Goal: Task Accomplishment & Management: Use online tool/utility

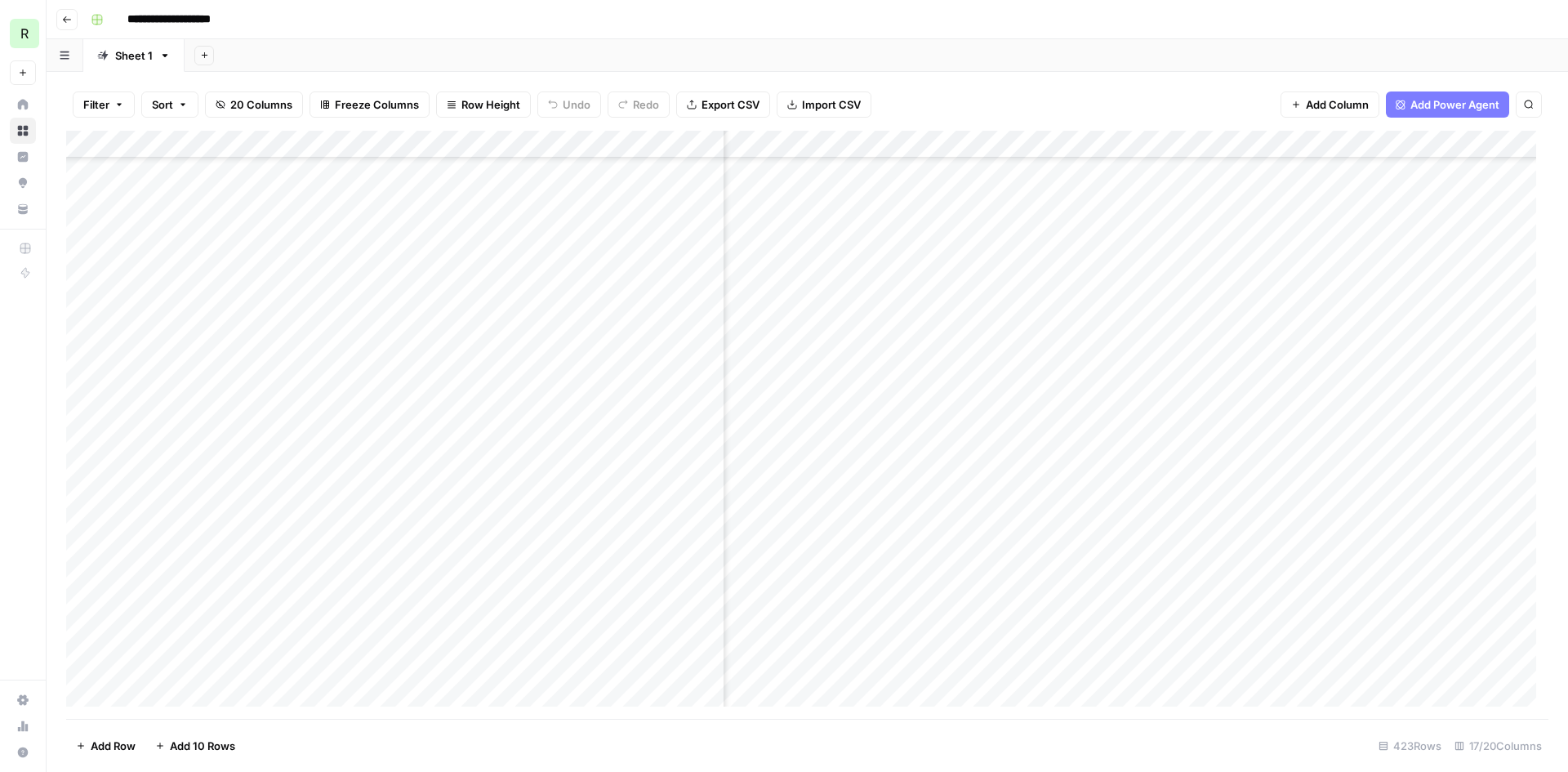
scroll to position [114, 871]
click at [1355, 528] on div "Add Column" at bounding box center [807, 425] width 1482 height 588
click at [1353, 555] on div "Add Column" at bounding box center [807, 425] width 1482 height 588
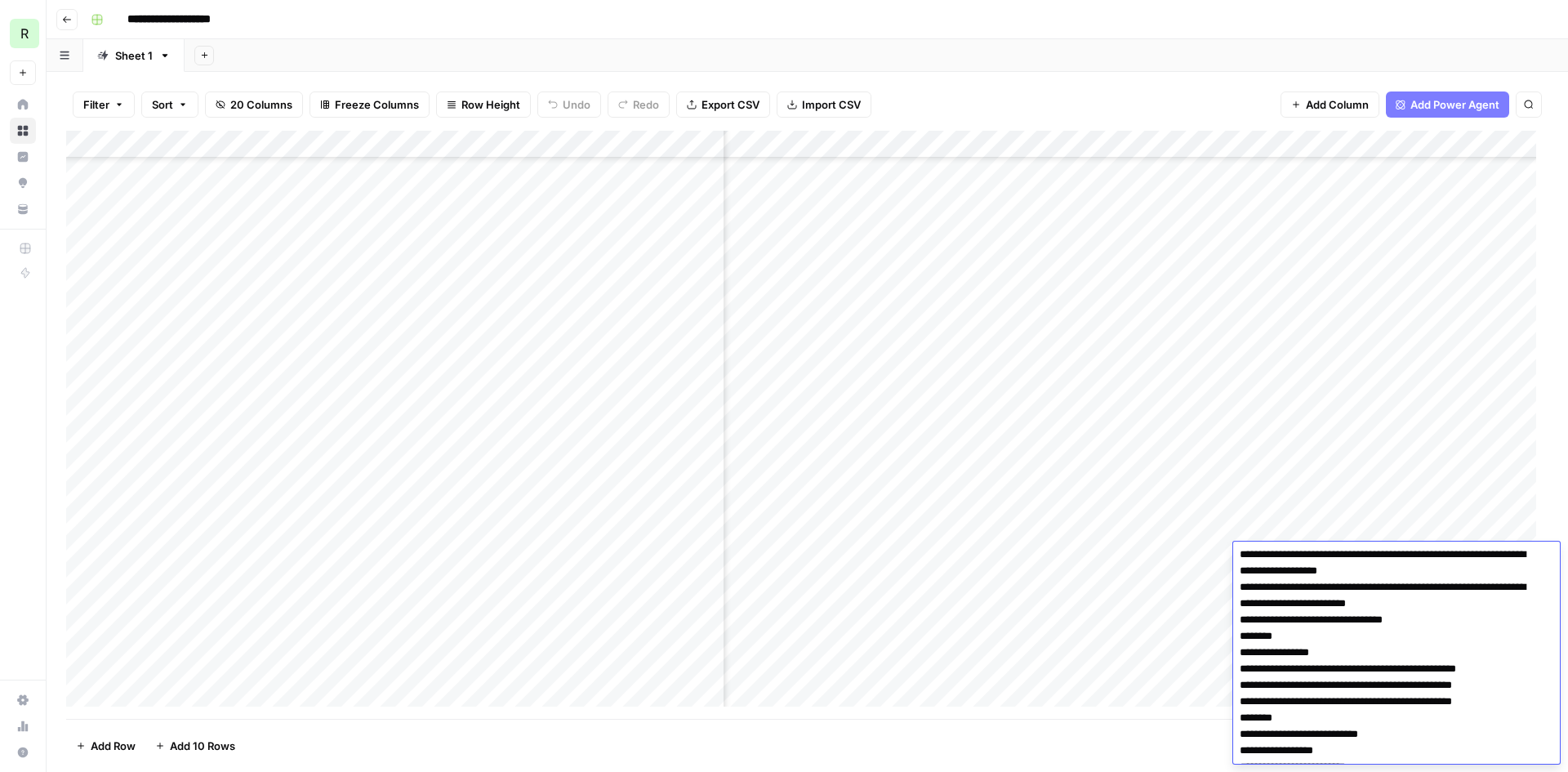
scroll to position [181, 0]
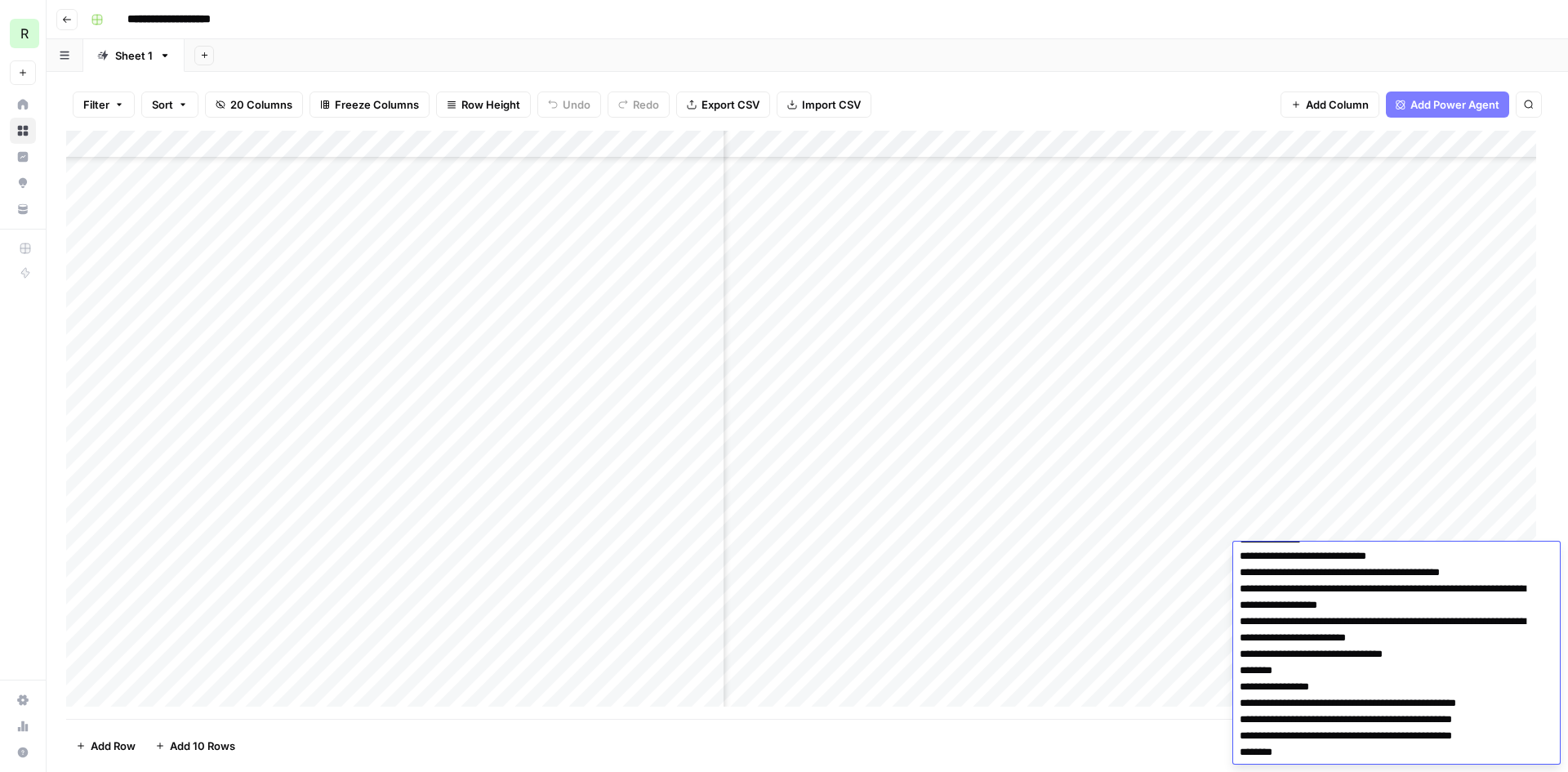
click at [1310, 529] on div "Add Column" at bounding box center [807, 425] width 1482 height 588
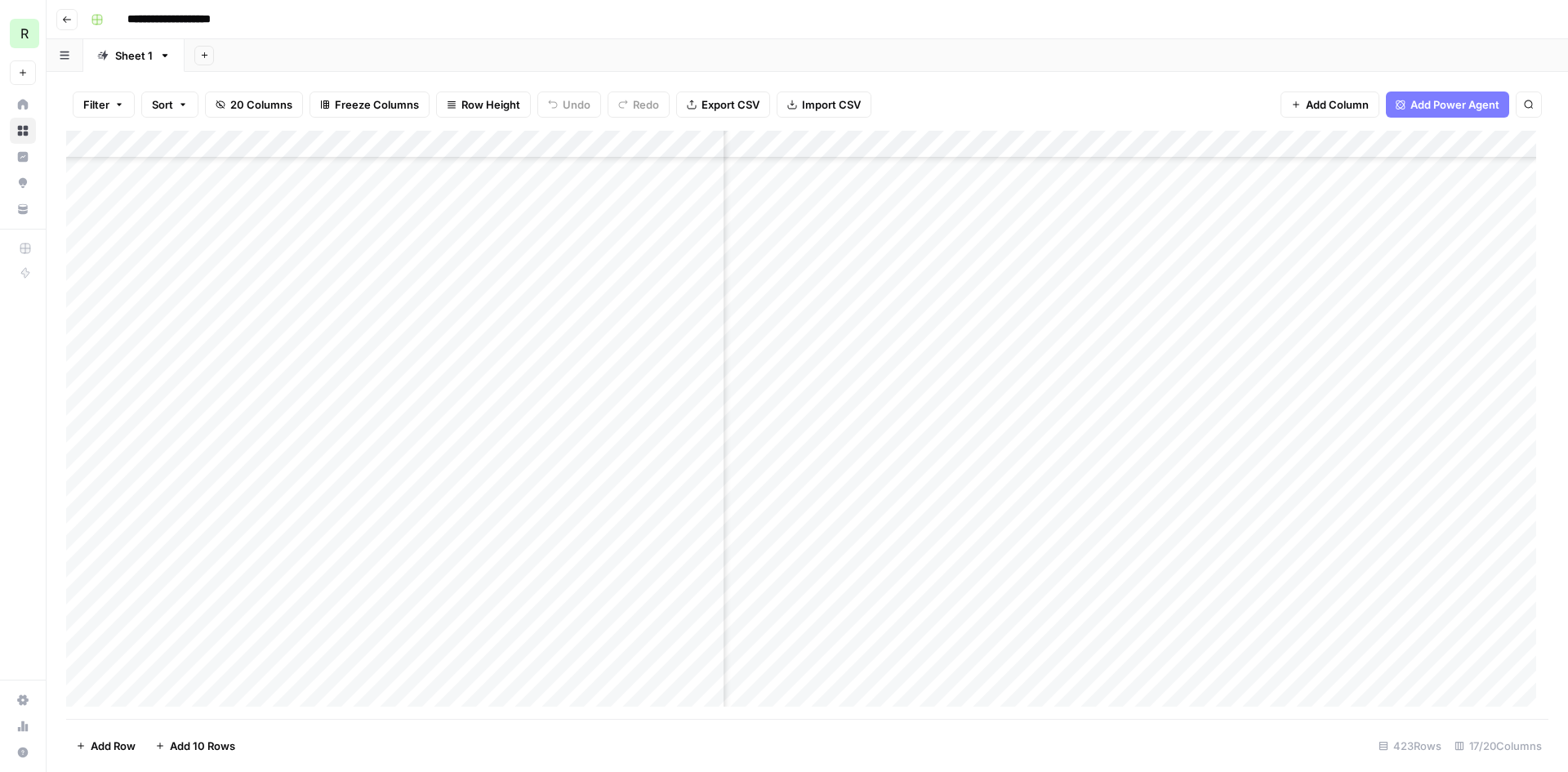
click at [1152, 530] on div "Add Column" at bounding box center [807, 425] width 1482 height 588
click at [1341, 553] on div "Add Column" at bounding box center [807, 425] width 1482 height 588
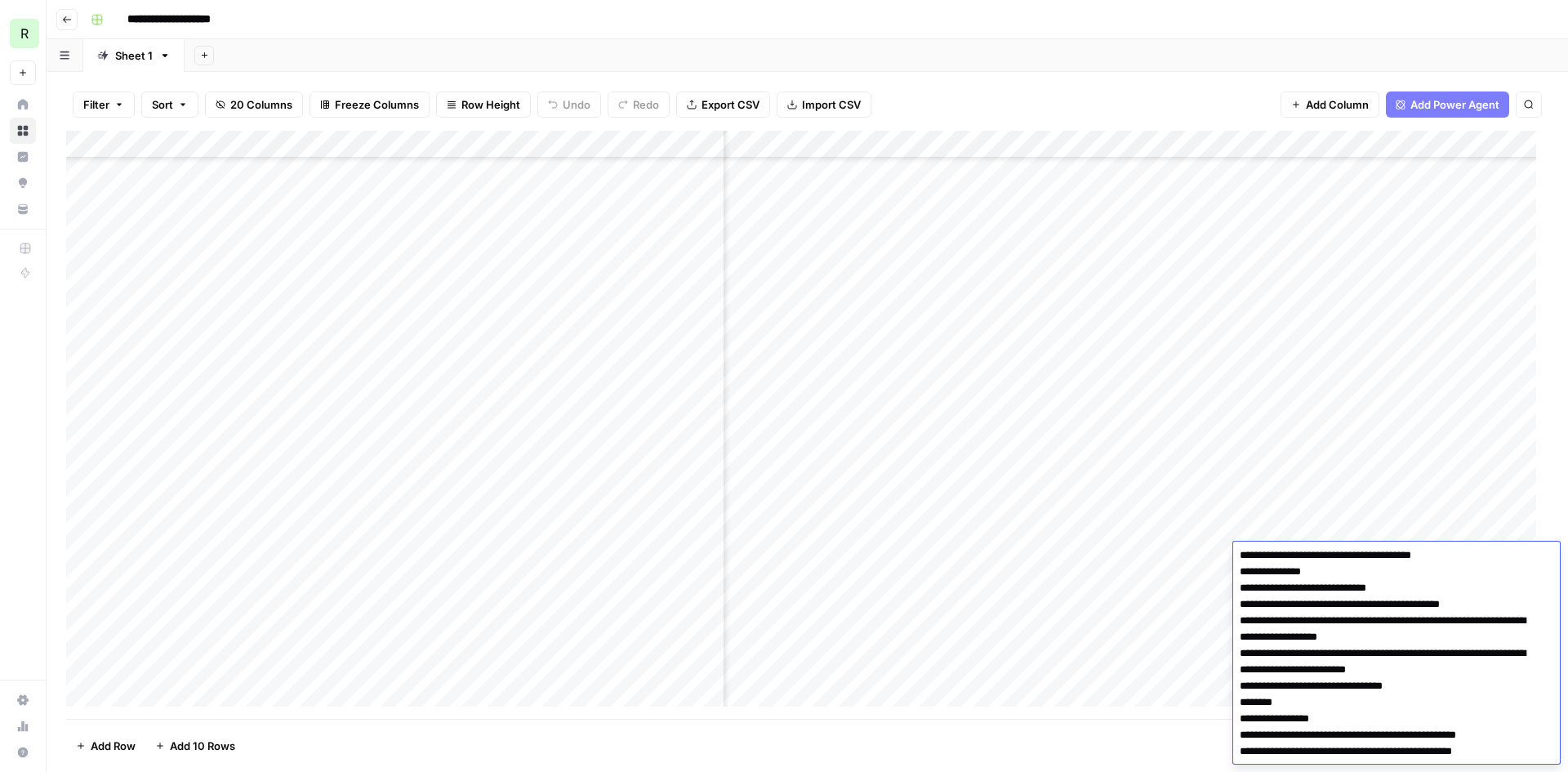
scroll to position [0, 0]
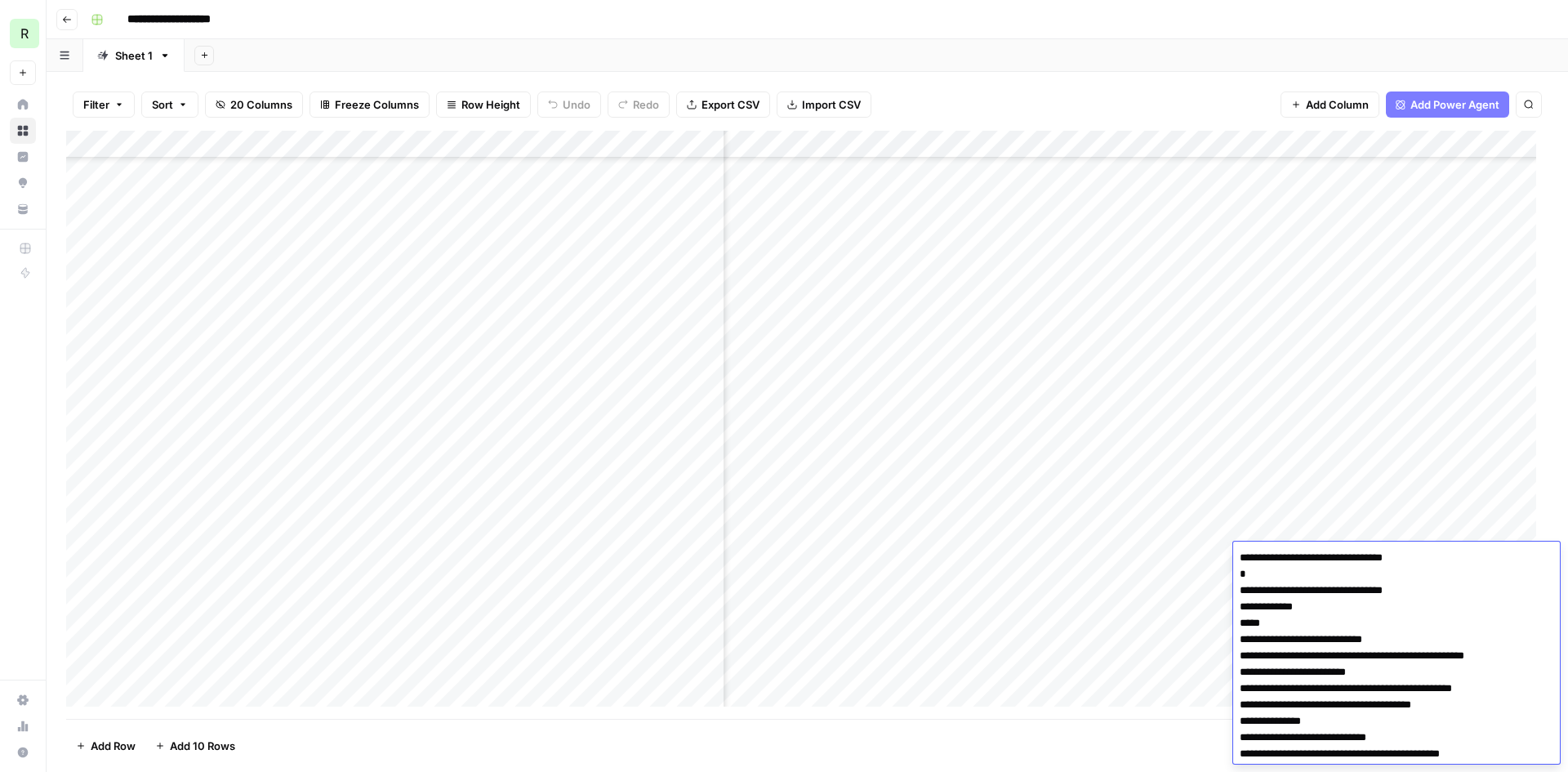
click at [1168, 550] on div "Add Column" at bounding box center [807, 425] width 1482 height 588
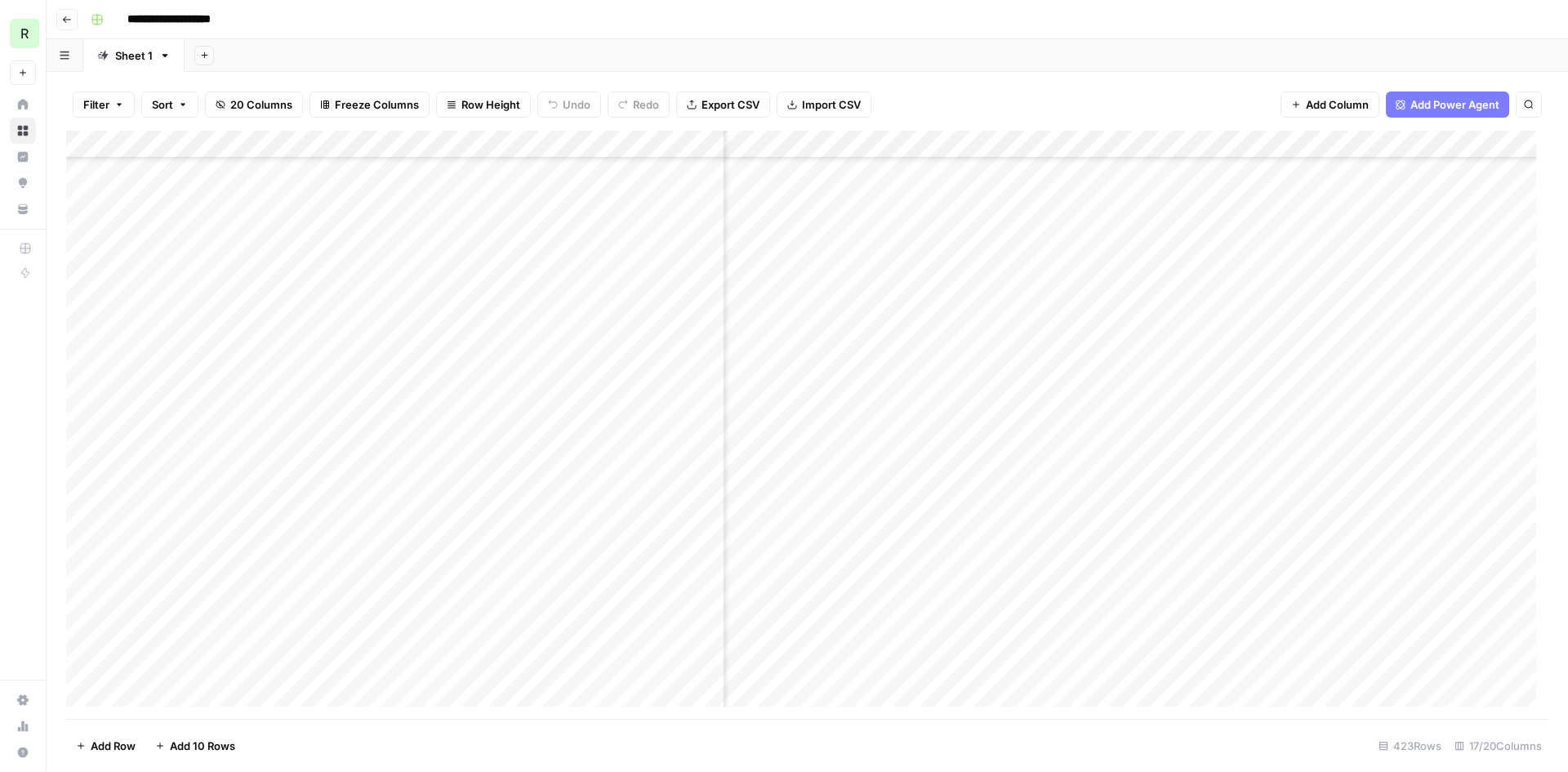
click at [1049, 554] on div "Add Column" at bounding box center [807, 425] width 1482 height 588
click at [1076, 142] on div "Add Column" at bounding box center [807, 425] width 1482 height 588
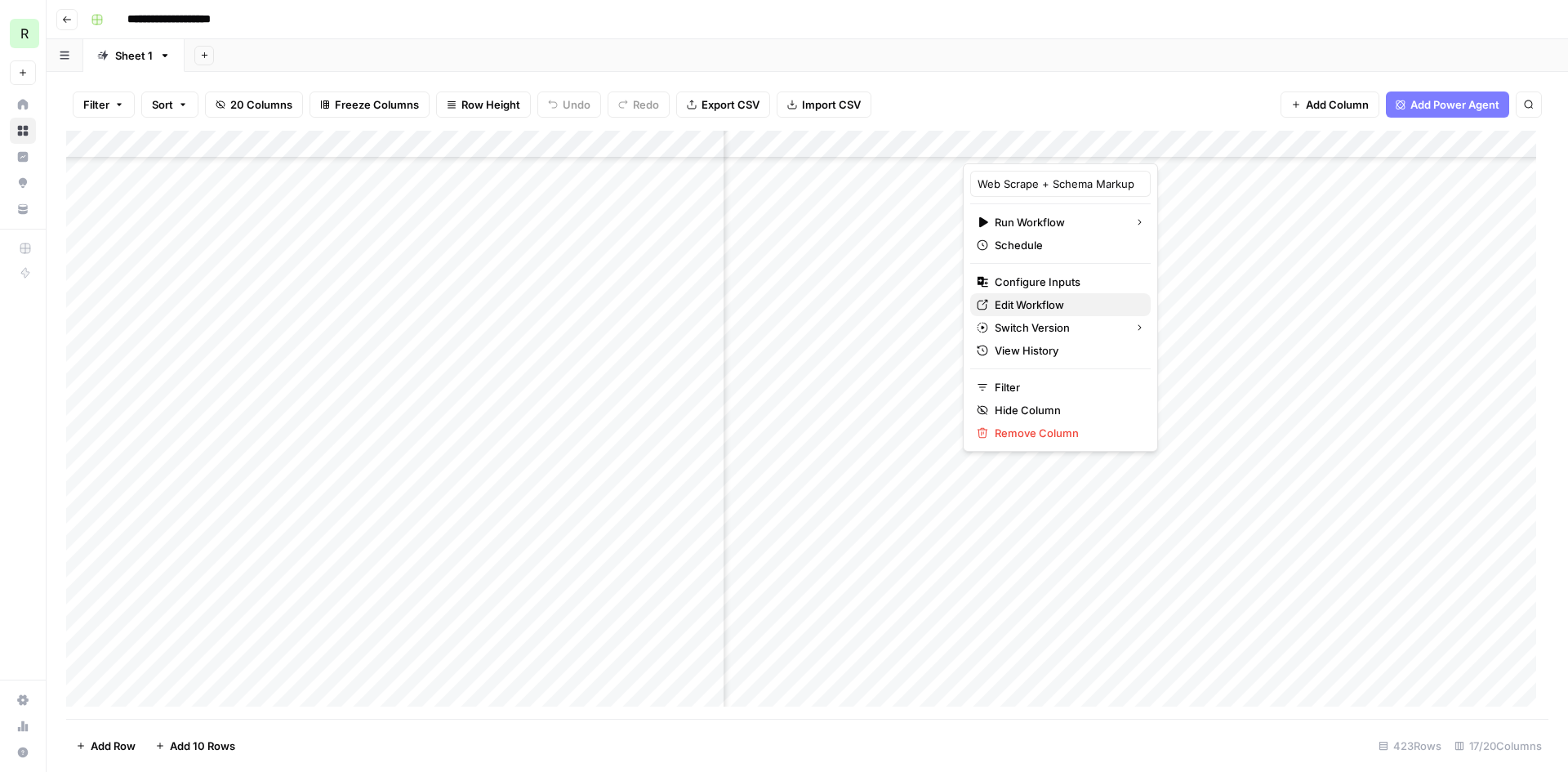
click at [1053, 301] on span "Edit Workflow" at bounding box center [1066, 304] width 143 height 17
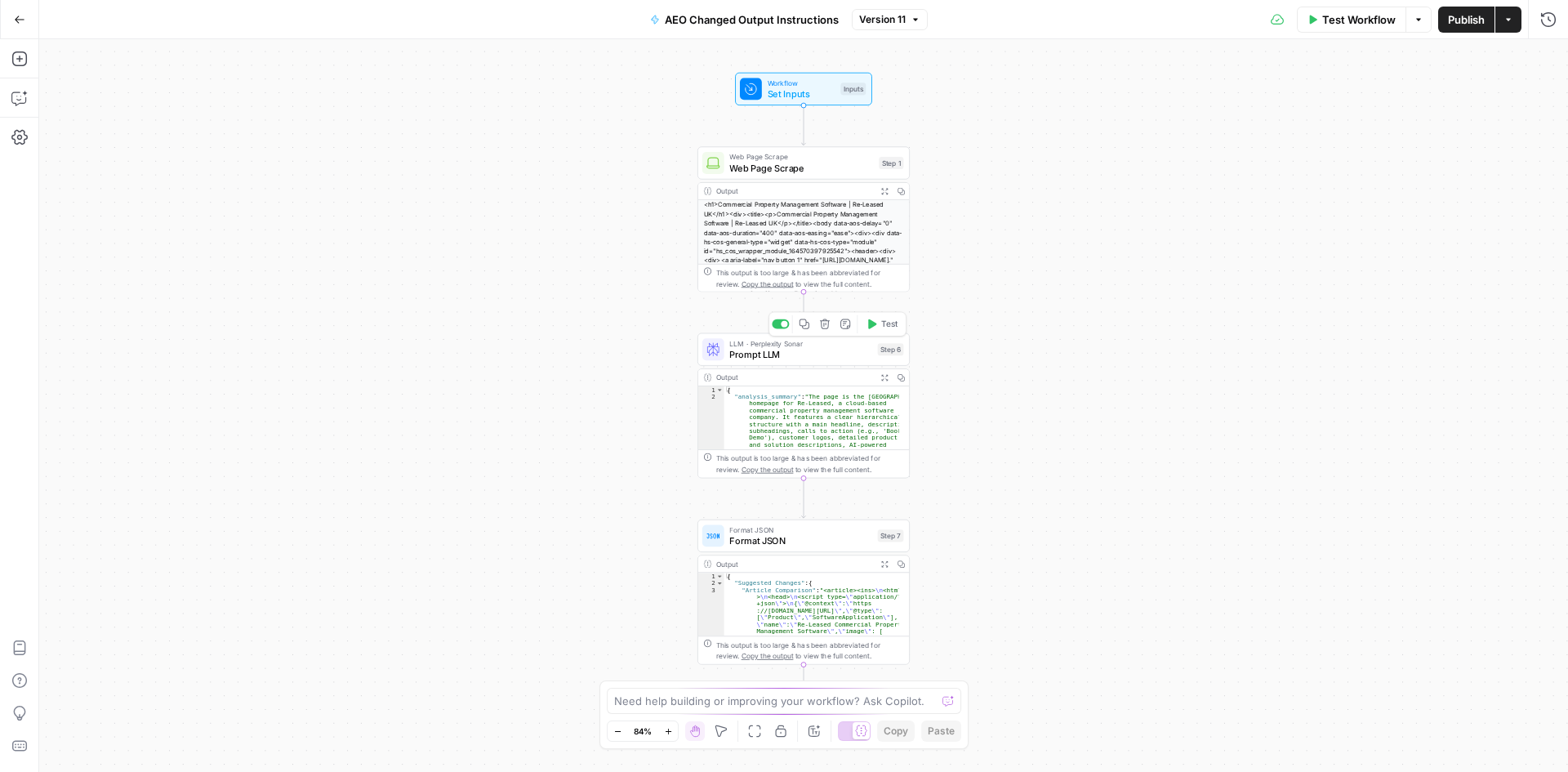
drag, startPoint x: 813, startPoint y: 355, endPoint x: 803, endPoint y: 355, distance: 10.0
click at [808, 356] on span "Prompt LLM" at bounding box center [801, 354] width 143 height 14
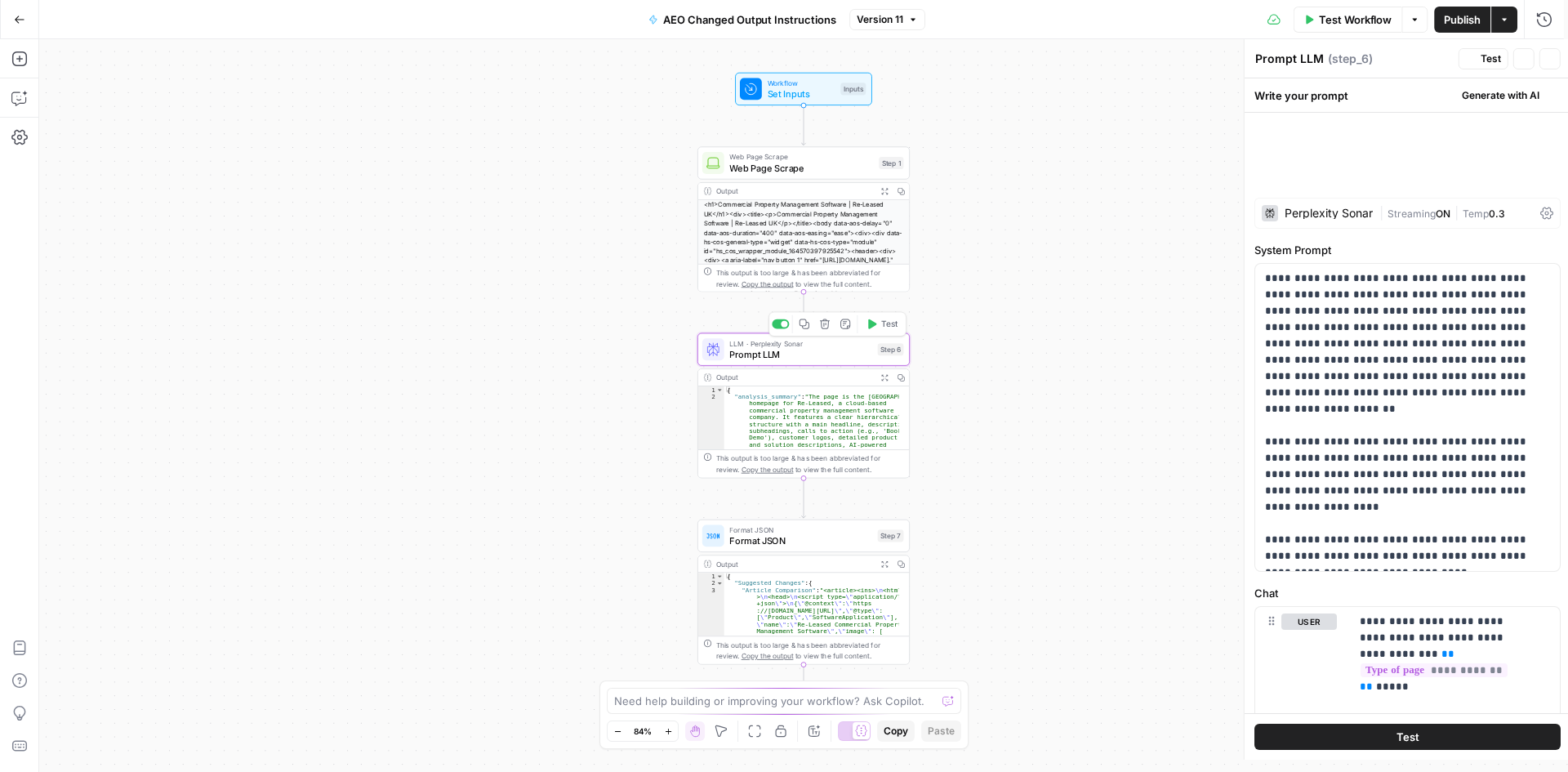
click at [799, 352] on span "Prompt LLM" at bounding box center [801, 354] width 143 height 14
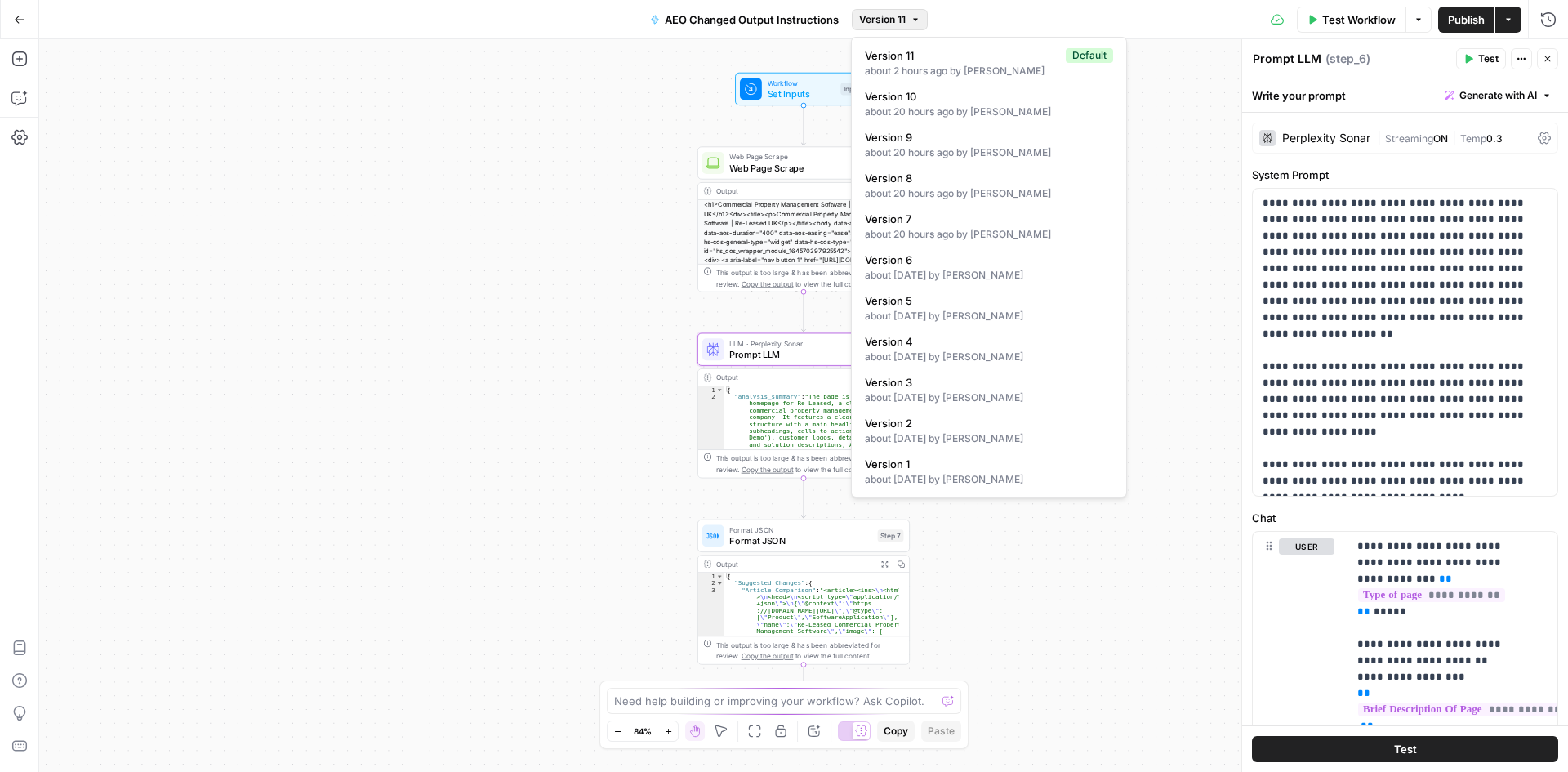
click at [909, 19] on button "Version 11" at bounding box center [889, 19] width 76 height 21
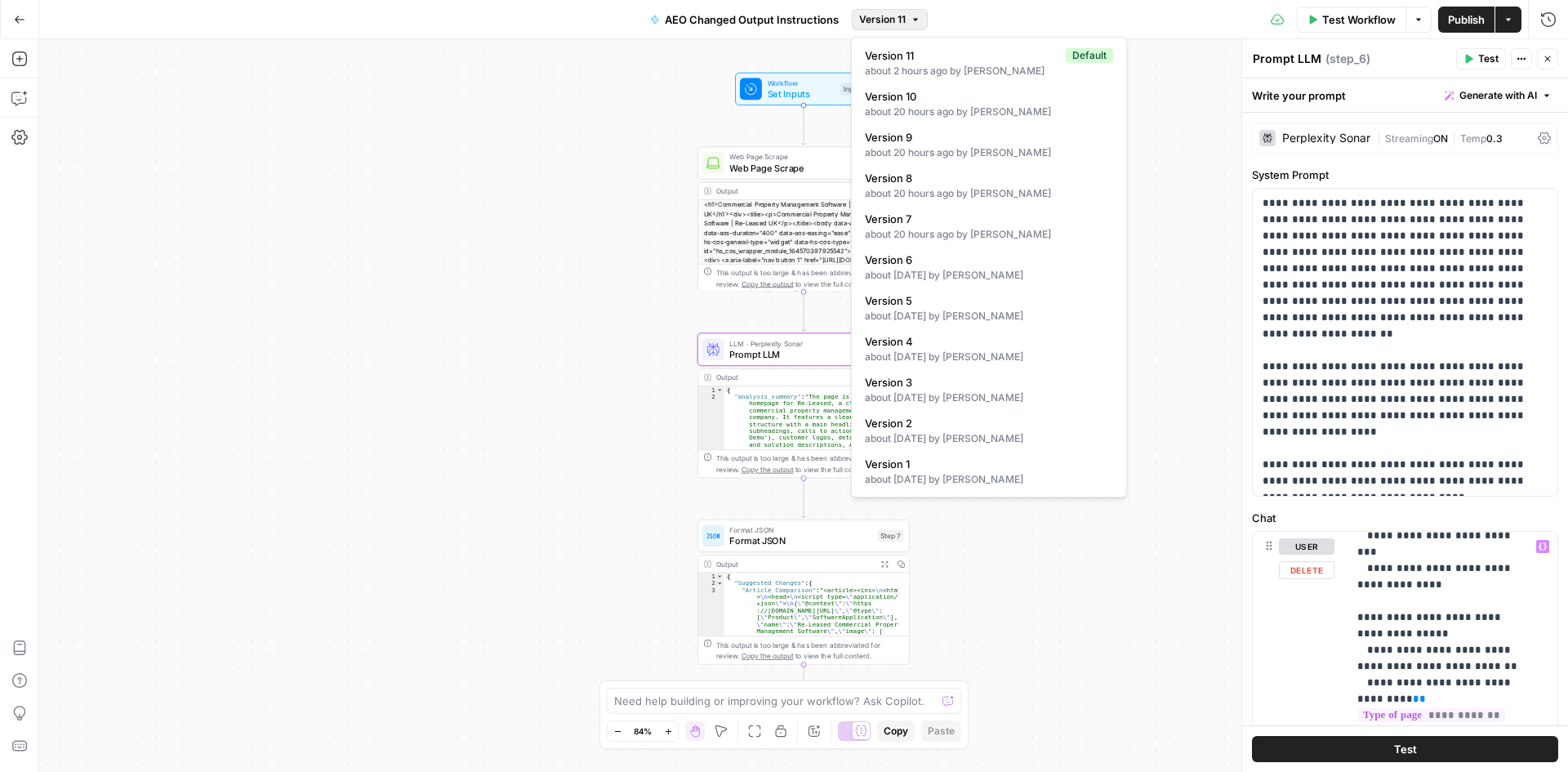
scroll to position [899, 0]
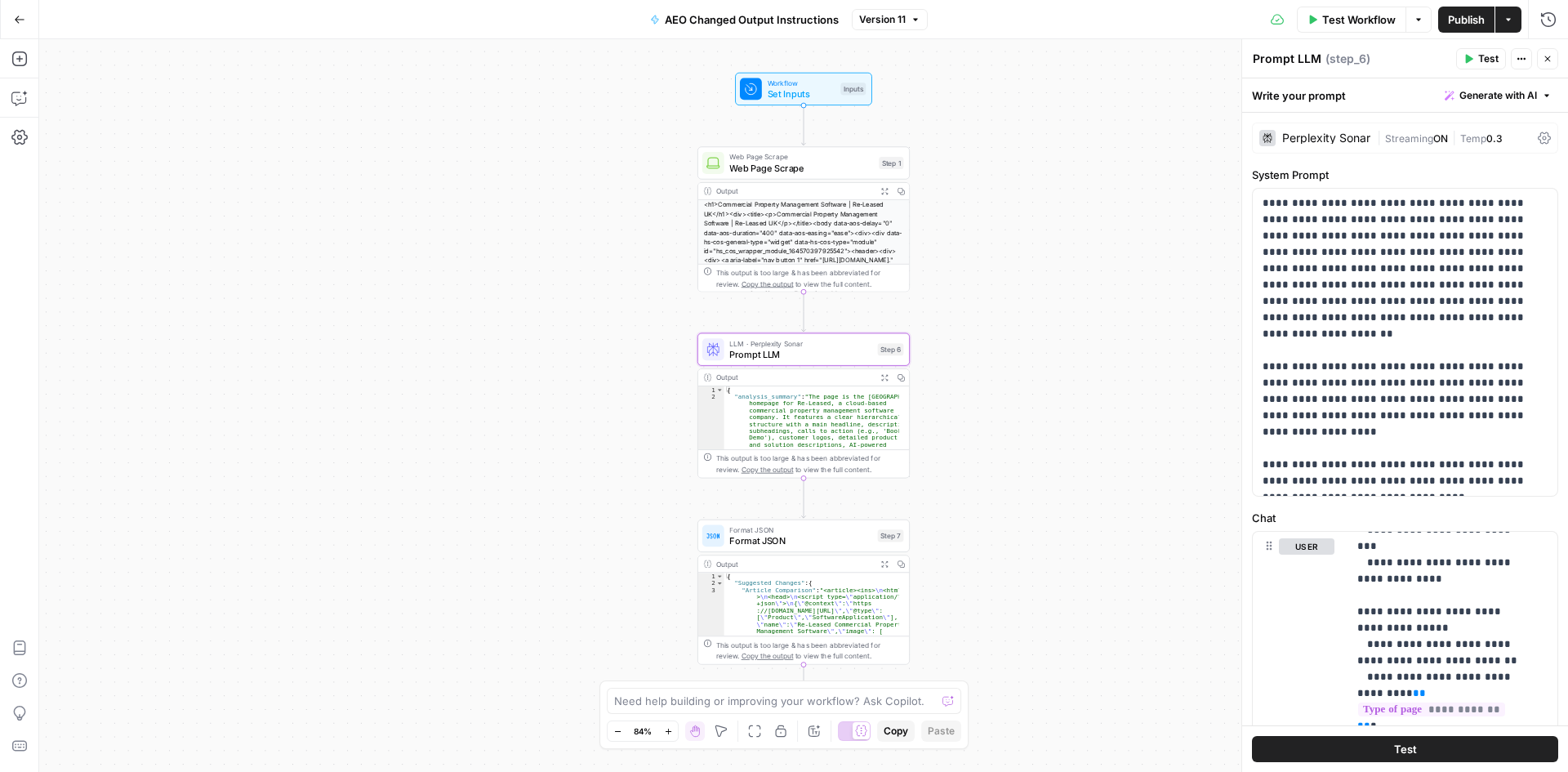
click at [1183, 310] on div "Workflow Set Inputs Inputs Web Page Scrape Web Page Scrape Step 1 Output Expand…" at bounding box center [803, 405] width 1528 height 732
click at [799, 346] on span "LLM · Perplexity Sonar" at bounding box center [801, 343] width 143 height 11
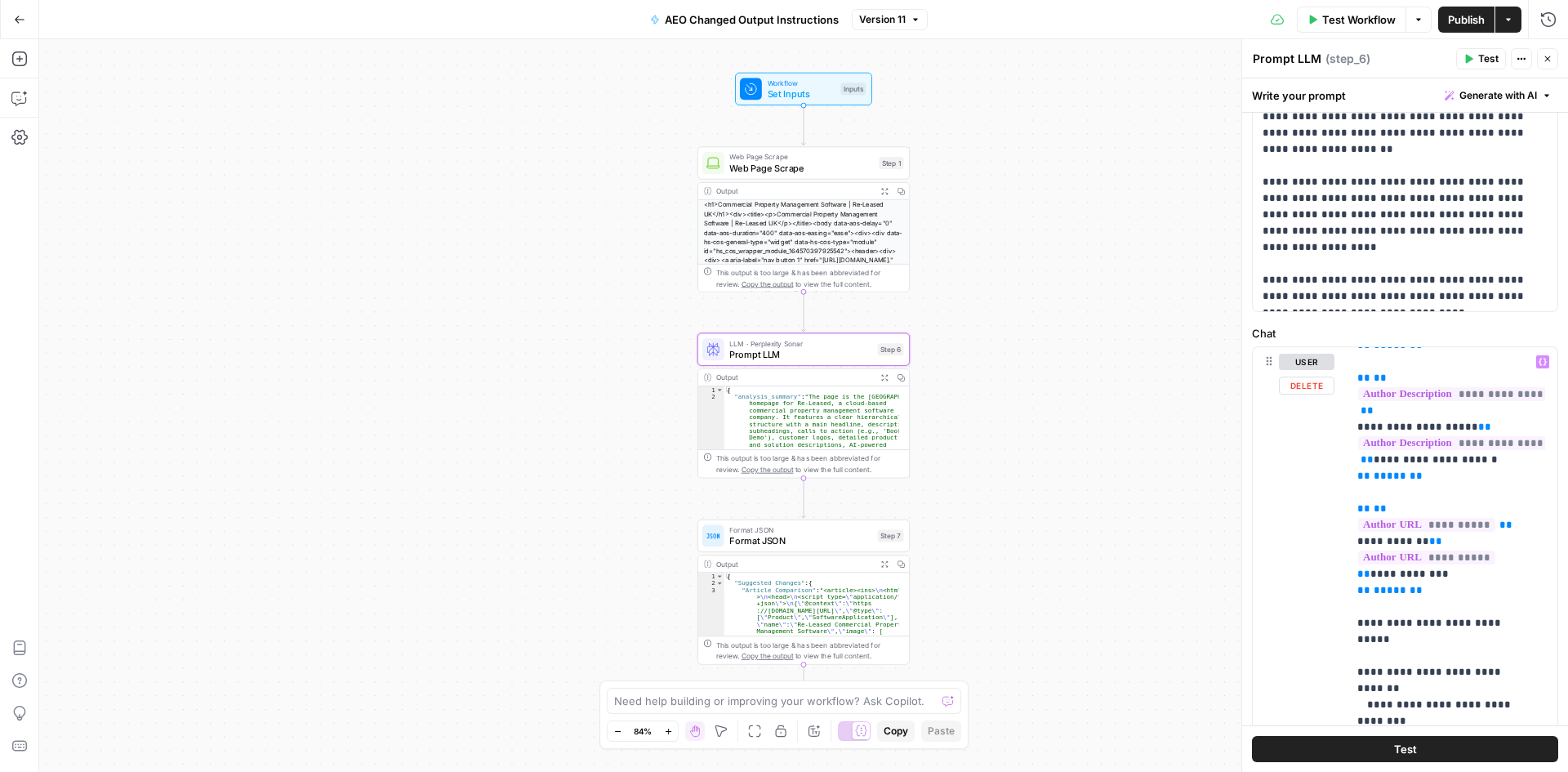
scroll to position [0, 0]
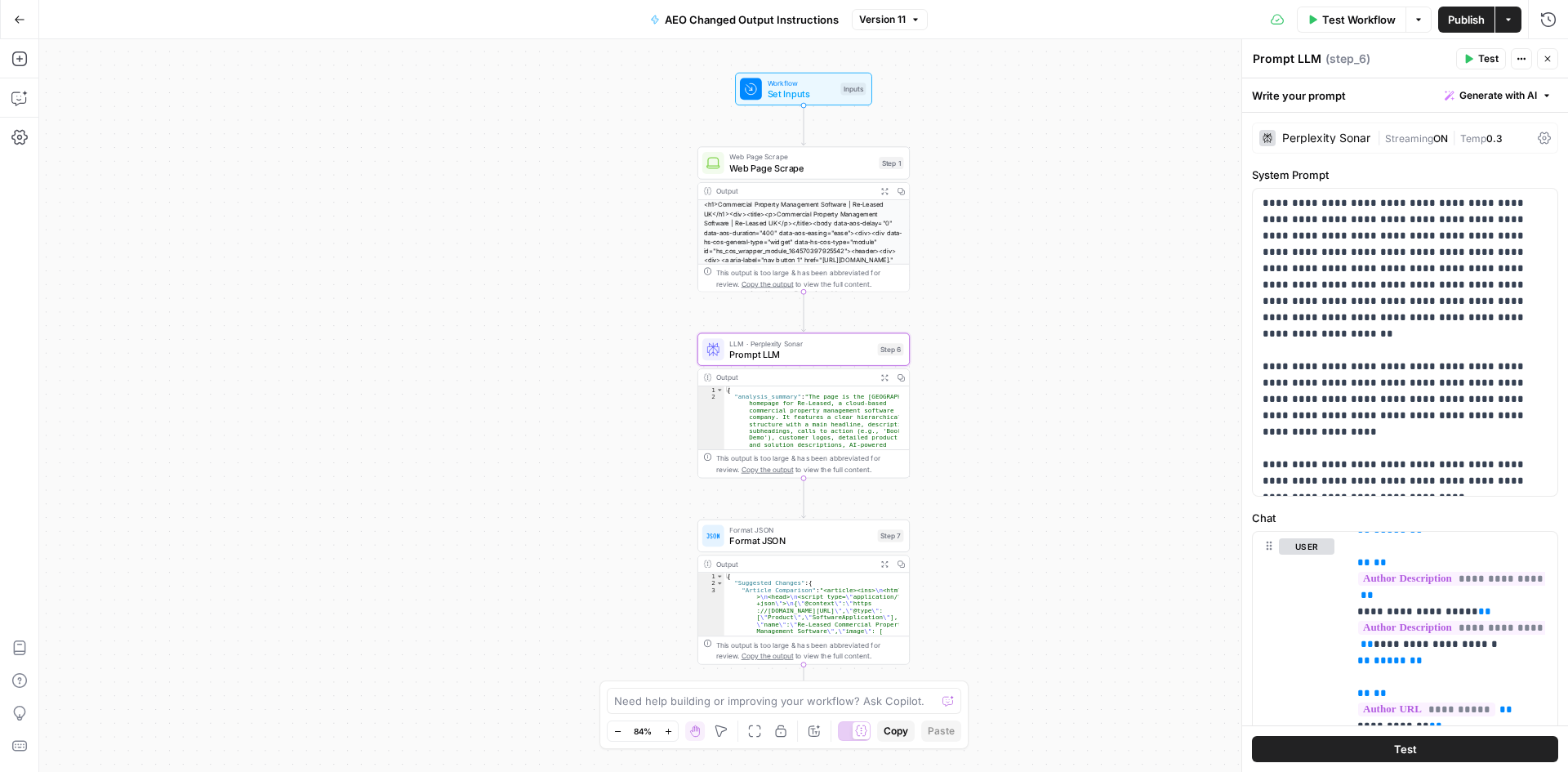
click at [1461, 92] on span "Generate with AI" at bounding box center [1498, 95] width 77 height 15
click at [1397, 178] on div "Improve your existing prompt" at bounding box center [1463, 185] width 136 height 15
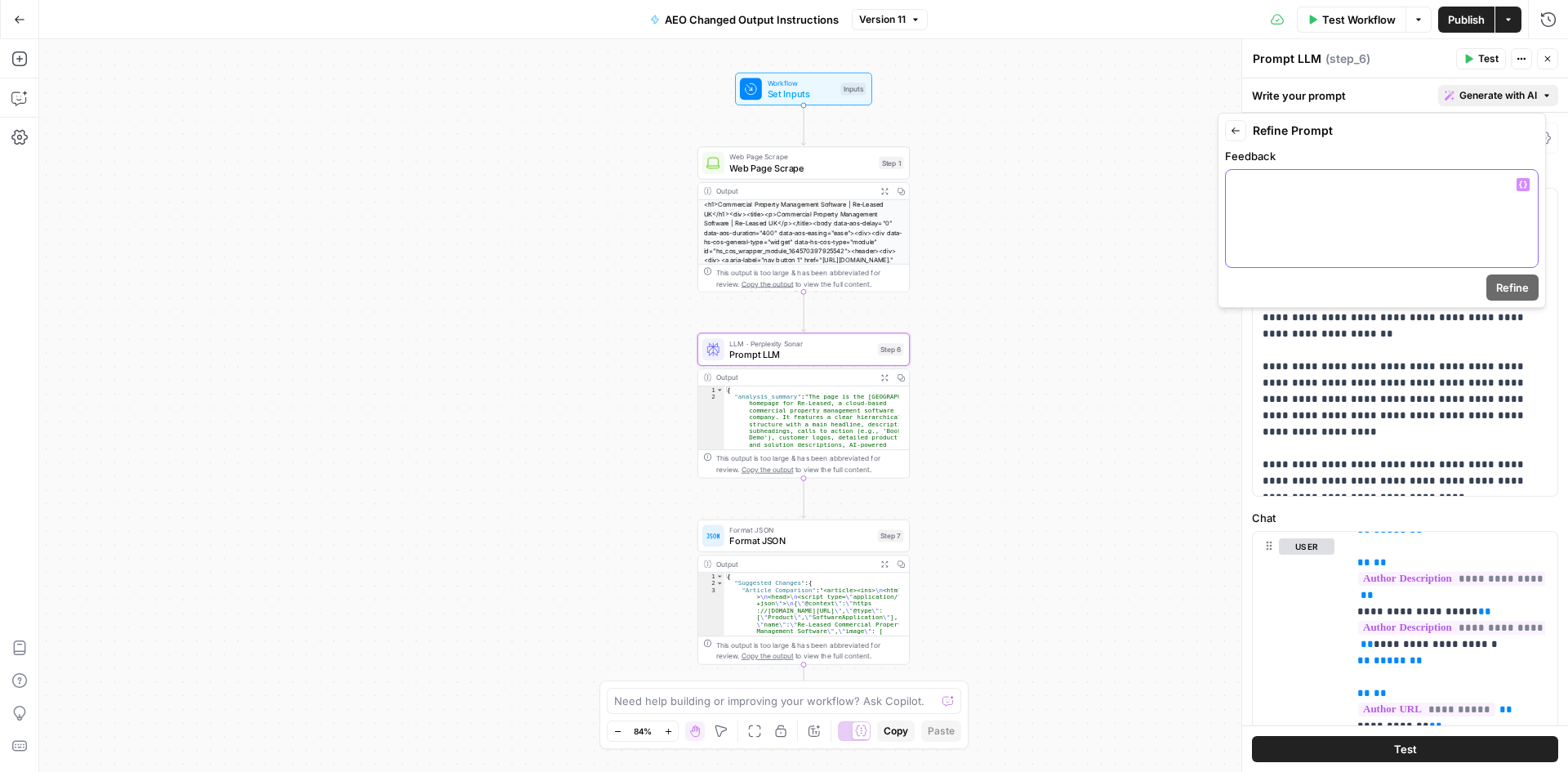
click at [1303, 245] on div at bounding box center [1381, 218] width 312 height 98
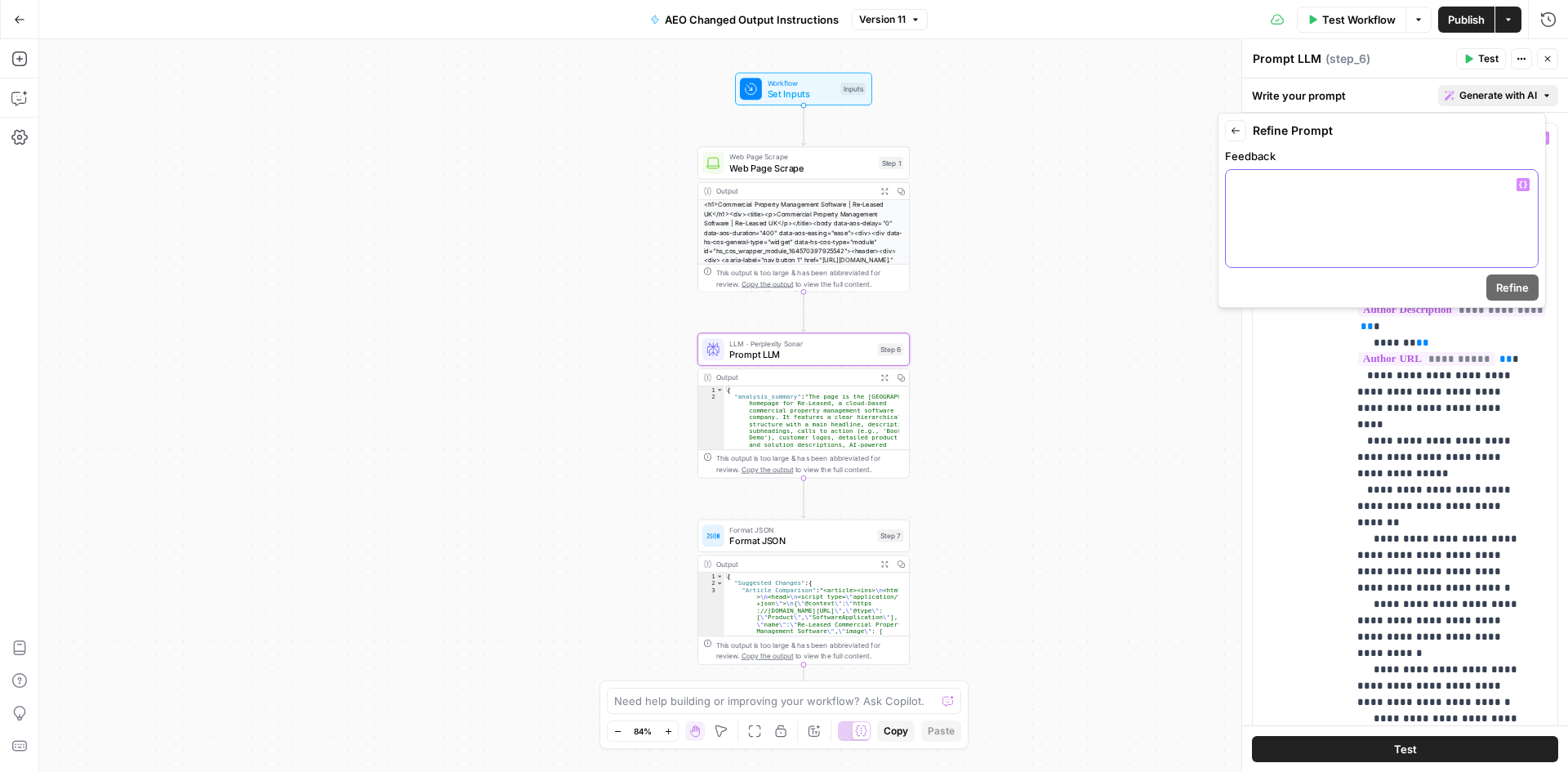
scroll to position [1388, 0]
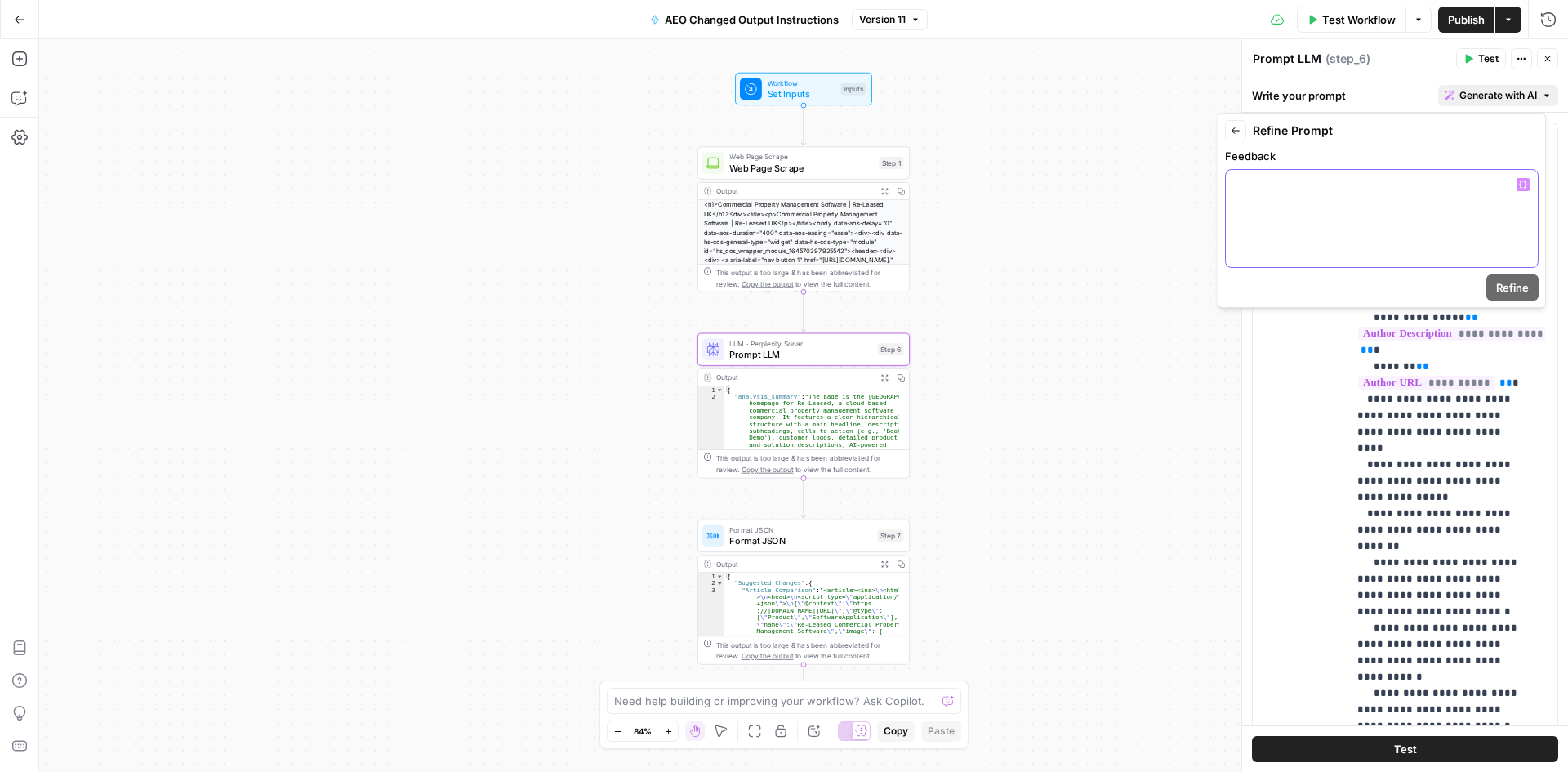
click at [1386, 200] on div at bounding box center [1381, 218] width 312 height 98
click at [1528, 295] on button "Refine" at bounding box center [1512, 288] width 52 height 26
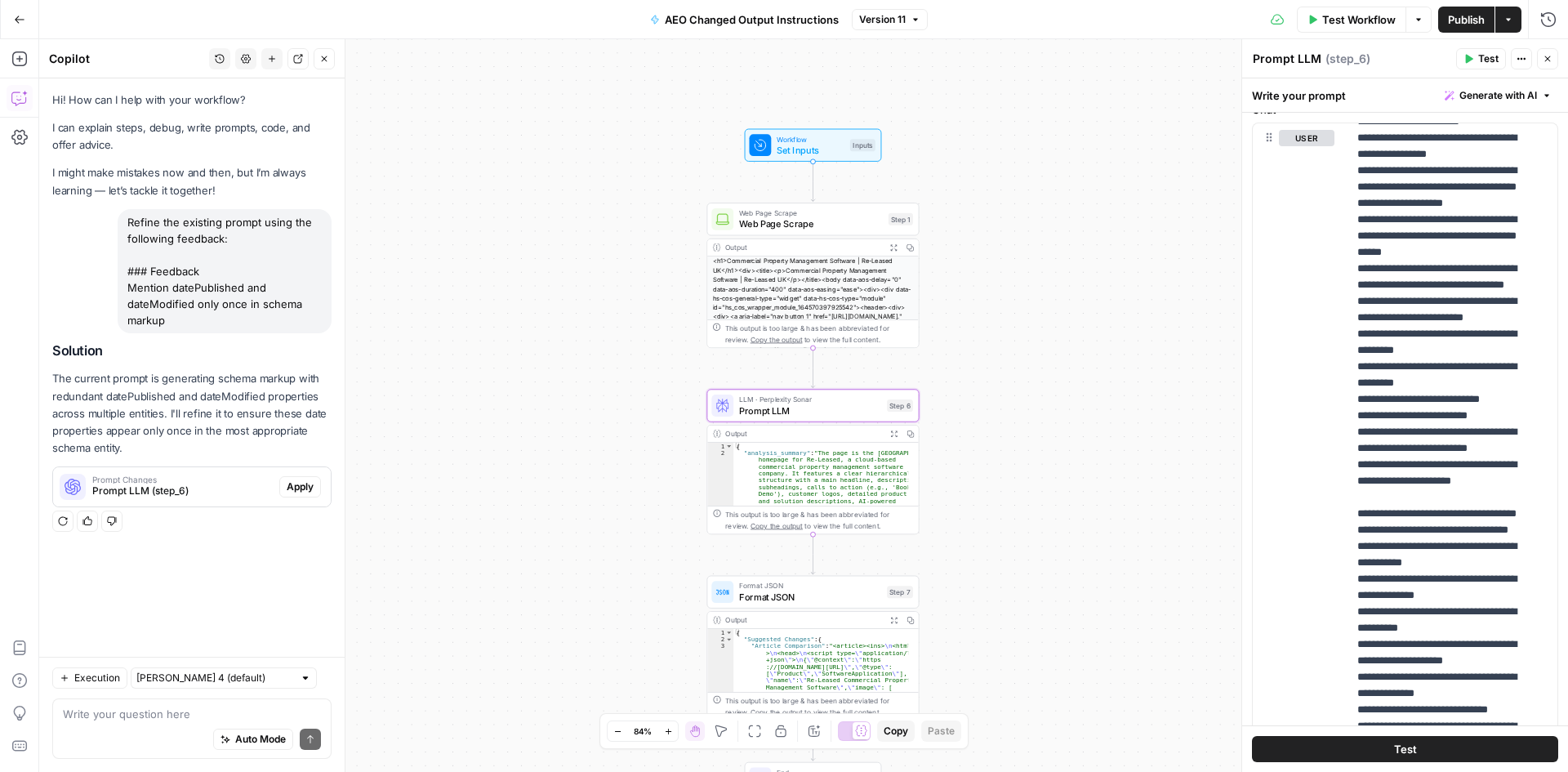
click at [297, 488] on span "Apply" at bounding box center [300, 486] width 27 height 15
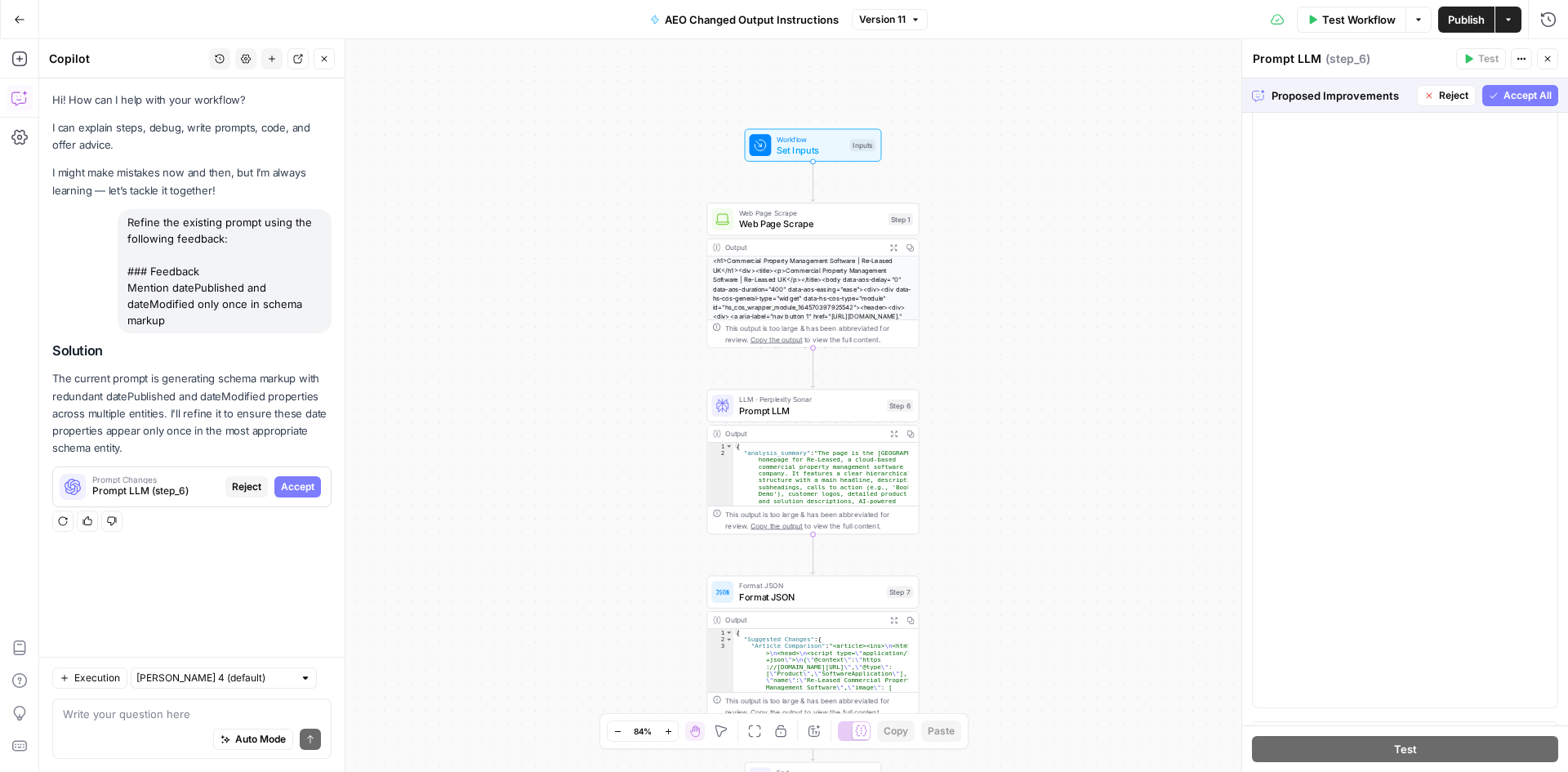
scroll to position [521, 0]
click at [1503, 91] on span "Accept All" at bounding box center [1527, 95] width 48 height 15
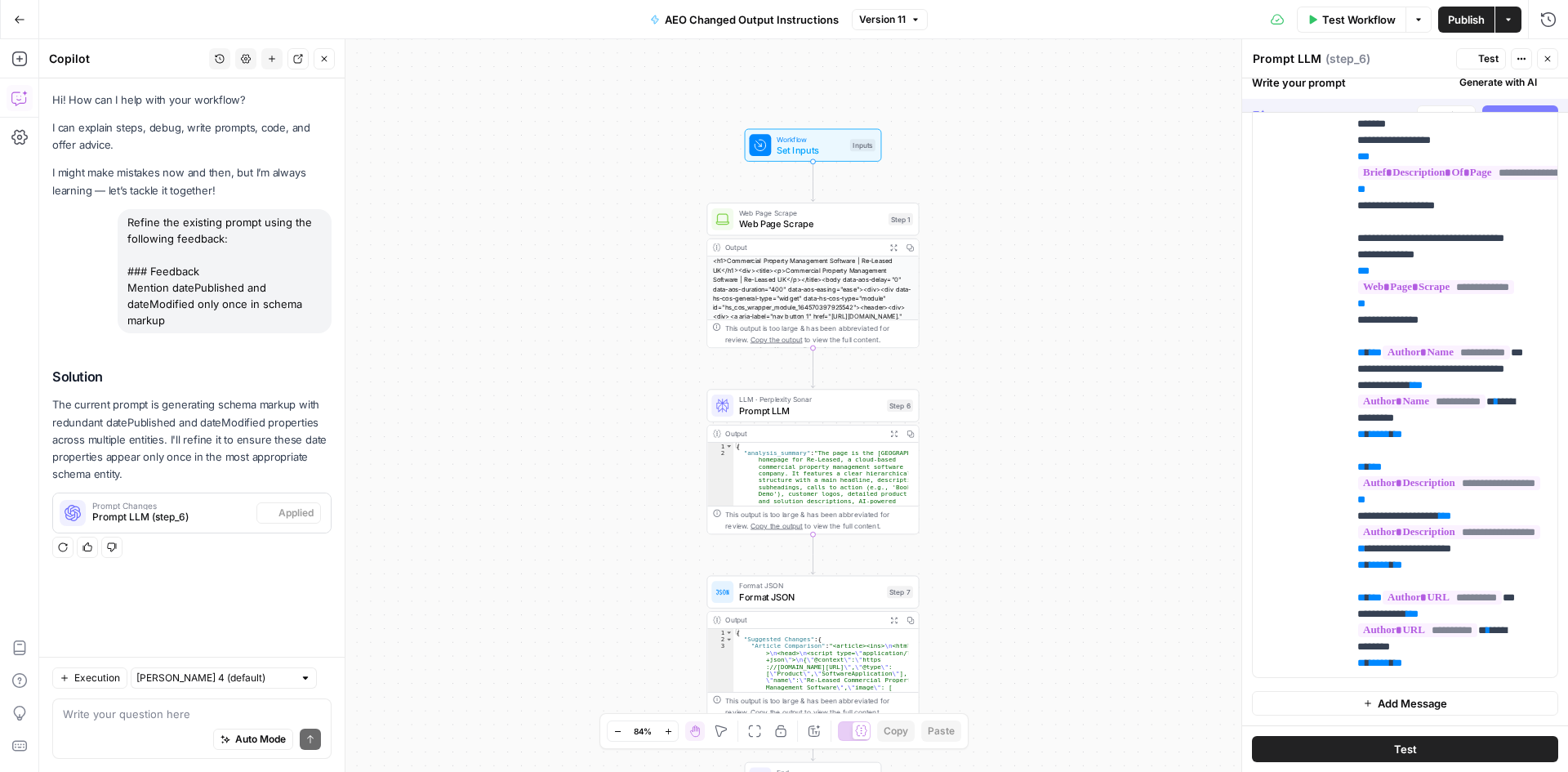
scroll to position [0, 0]
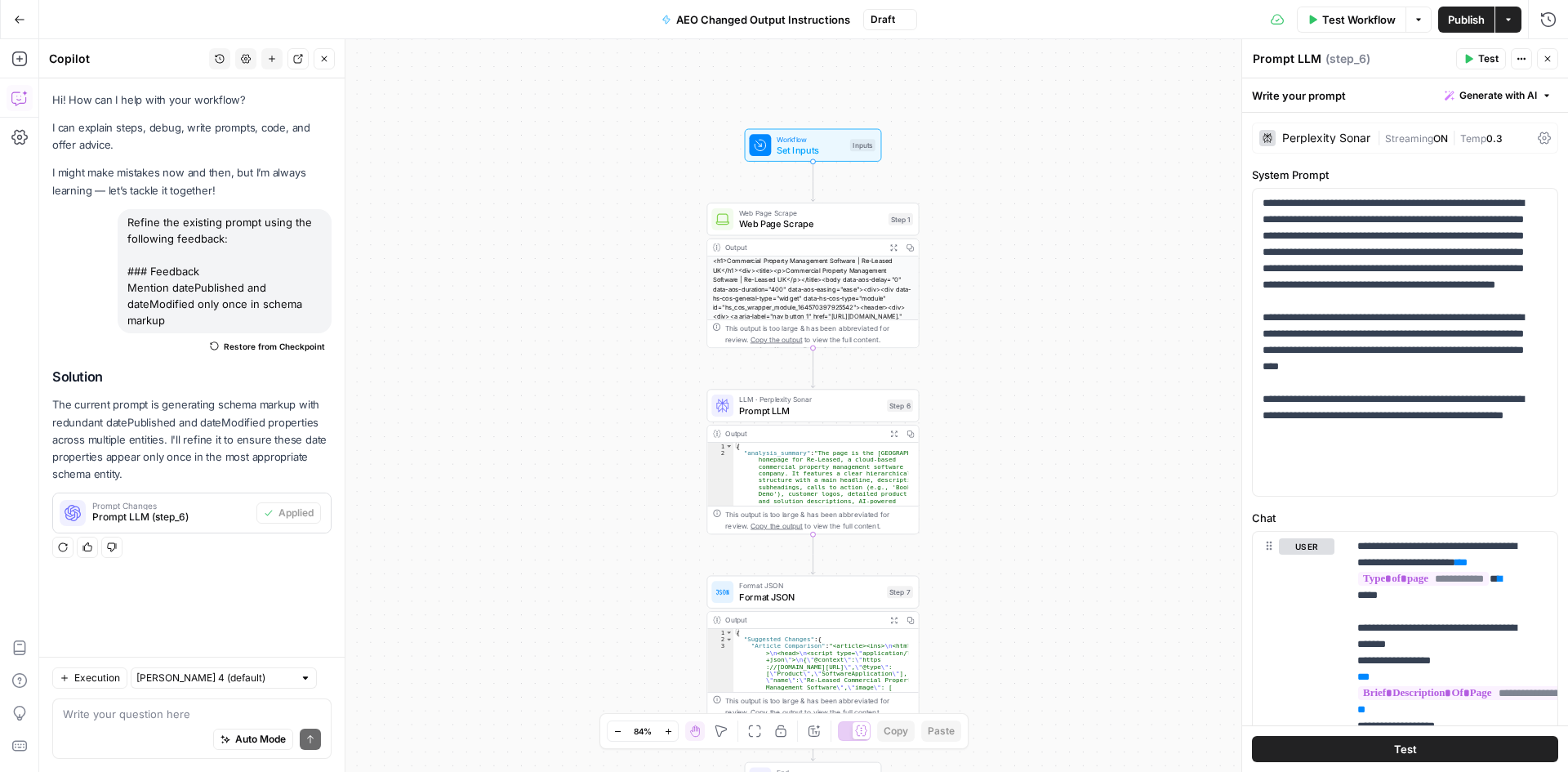
click at [1314, 132] on div "Perplexity Sonar" at bounding box center [1315, 138] width 111 height 17
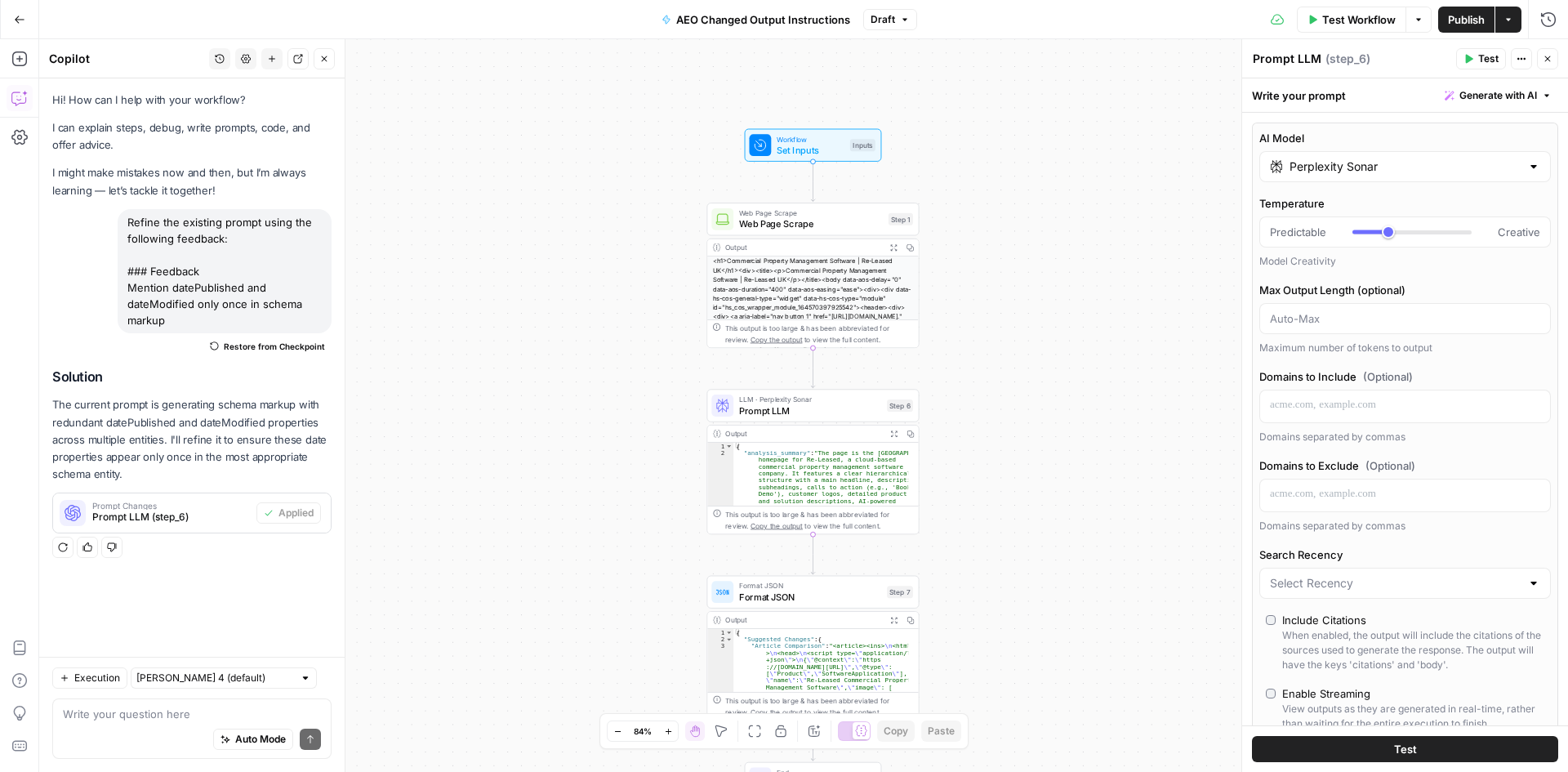
click at [1318, 183] on div "AI Model Perplexity Sonar Temperature Predictable Creative Model Creativity Max…" at bounding box center [1405, 470] width 306 height 695
click at [1328, 172] on input "Perplexity Sonar" at bounding box center [1405, 166] width 231 height 17
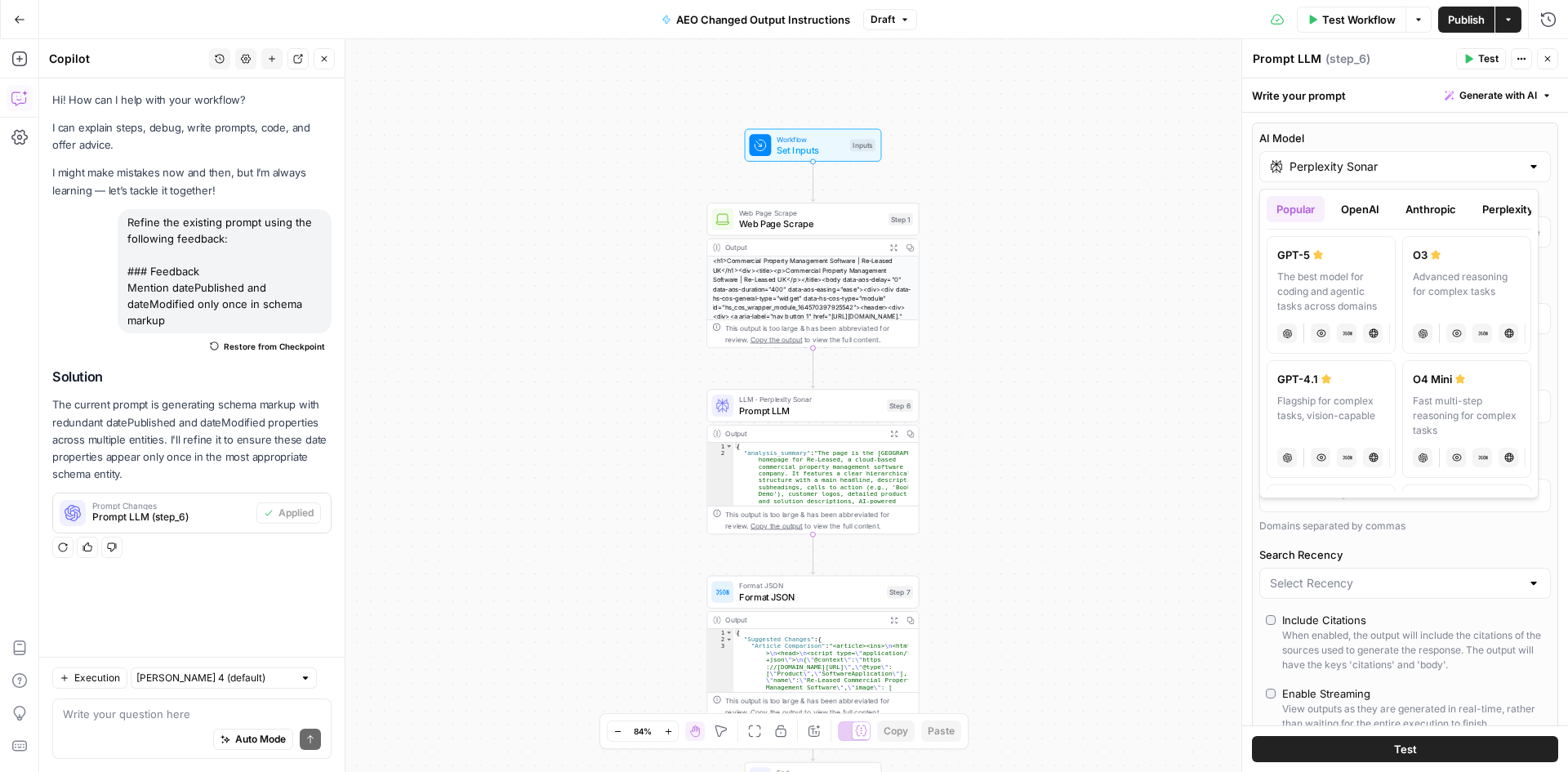
click at [1353, 202] on button "OpenAI" at bounding box center [1360, 209] width 58 height 26
click at [1343, 293] on div "The best model for coding and agentic tasks across domains" at bounding box center [1331, 299] width 108 height 59
type input "GPT-5"
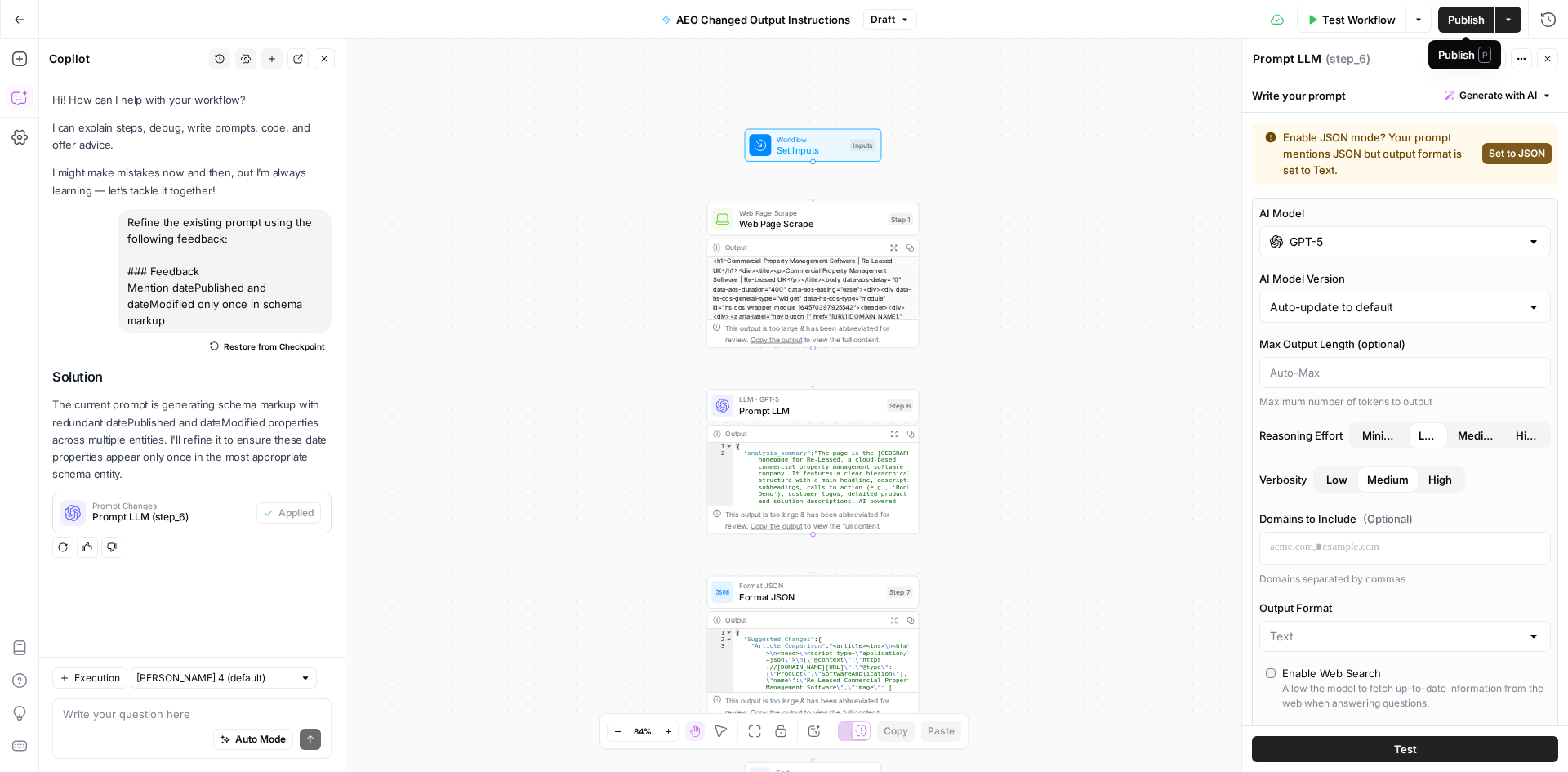
click at [1477, 19] on span "Publish" at bounding box center [1466, 19] width 37 height 17
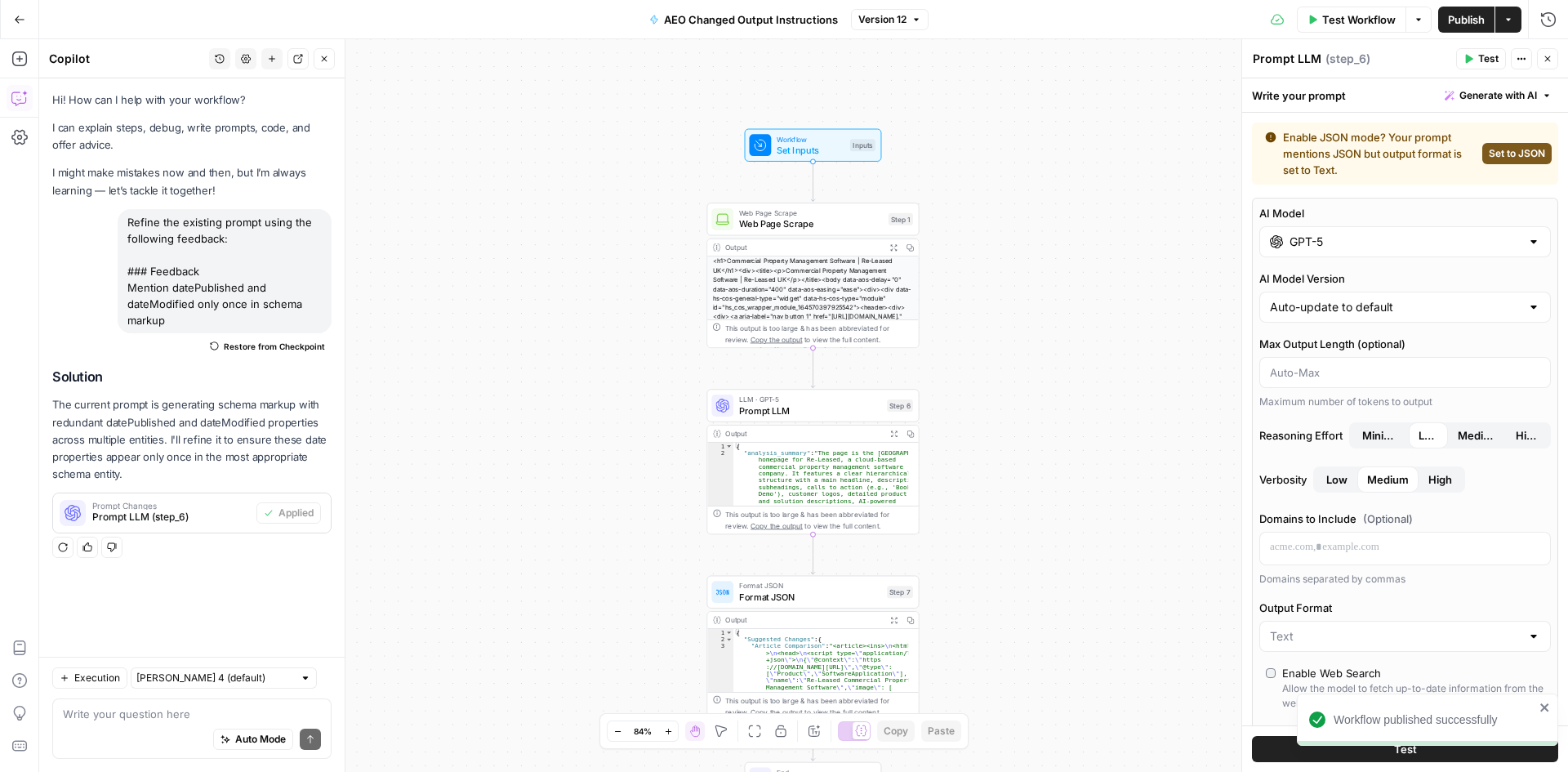
click at [1477, 24] on span "Publish" at bounding box center [1466, 19] width 37 height 17
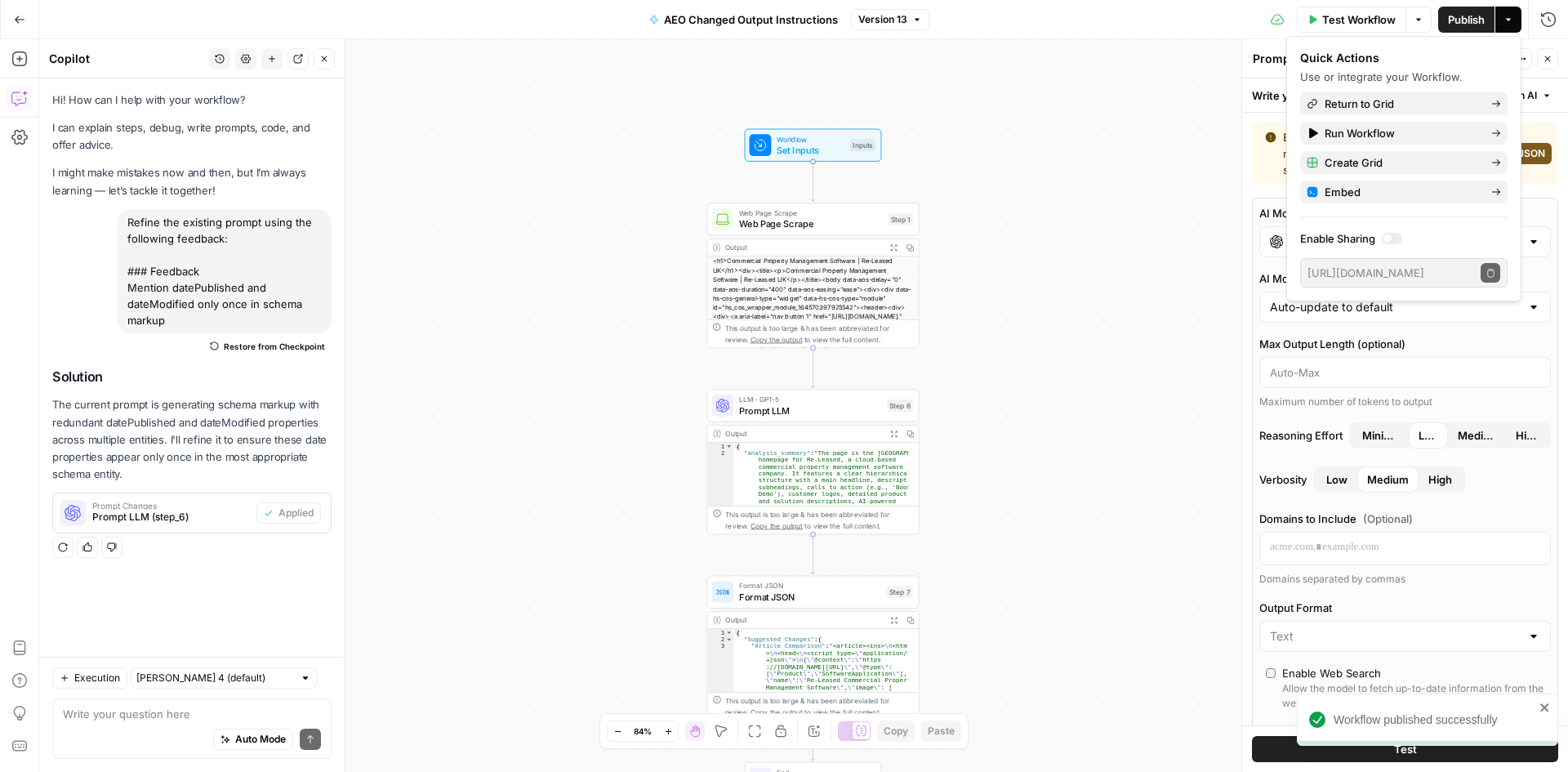
click at [879, 42] on div "Workflow Set Inputs Inputs Web Page Scrape Web Page Scrape Step 1 Output Expand…" at bounding box center [803, 405] width 1528 height 732
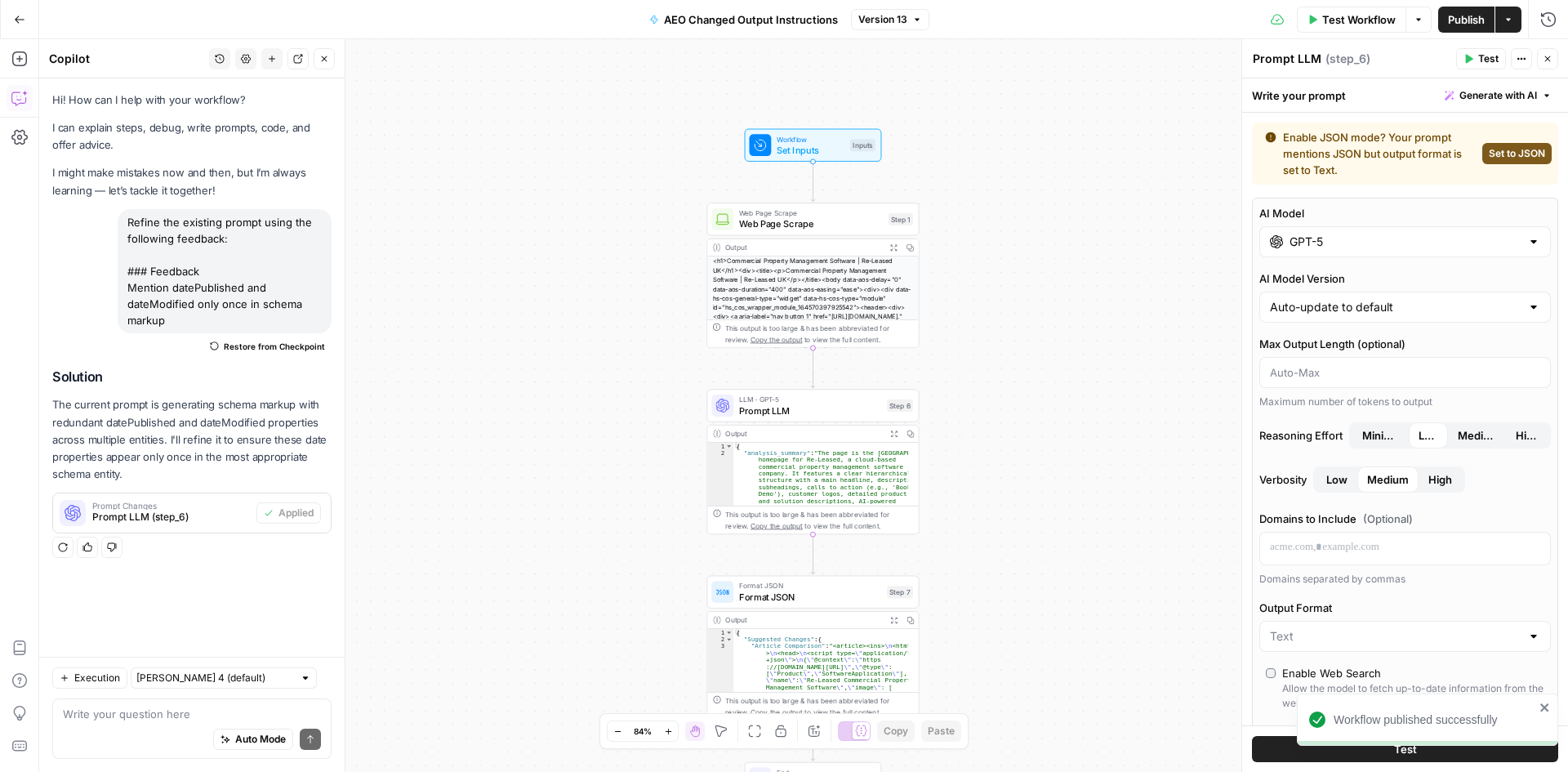
click at [888, 25] on span "Version 13" at bounding box center [882, 19] width 49 height 15
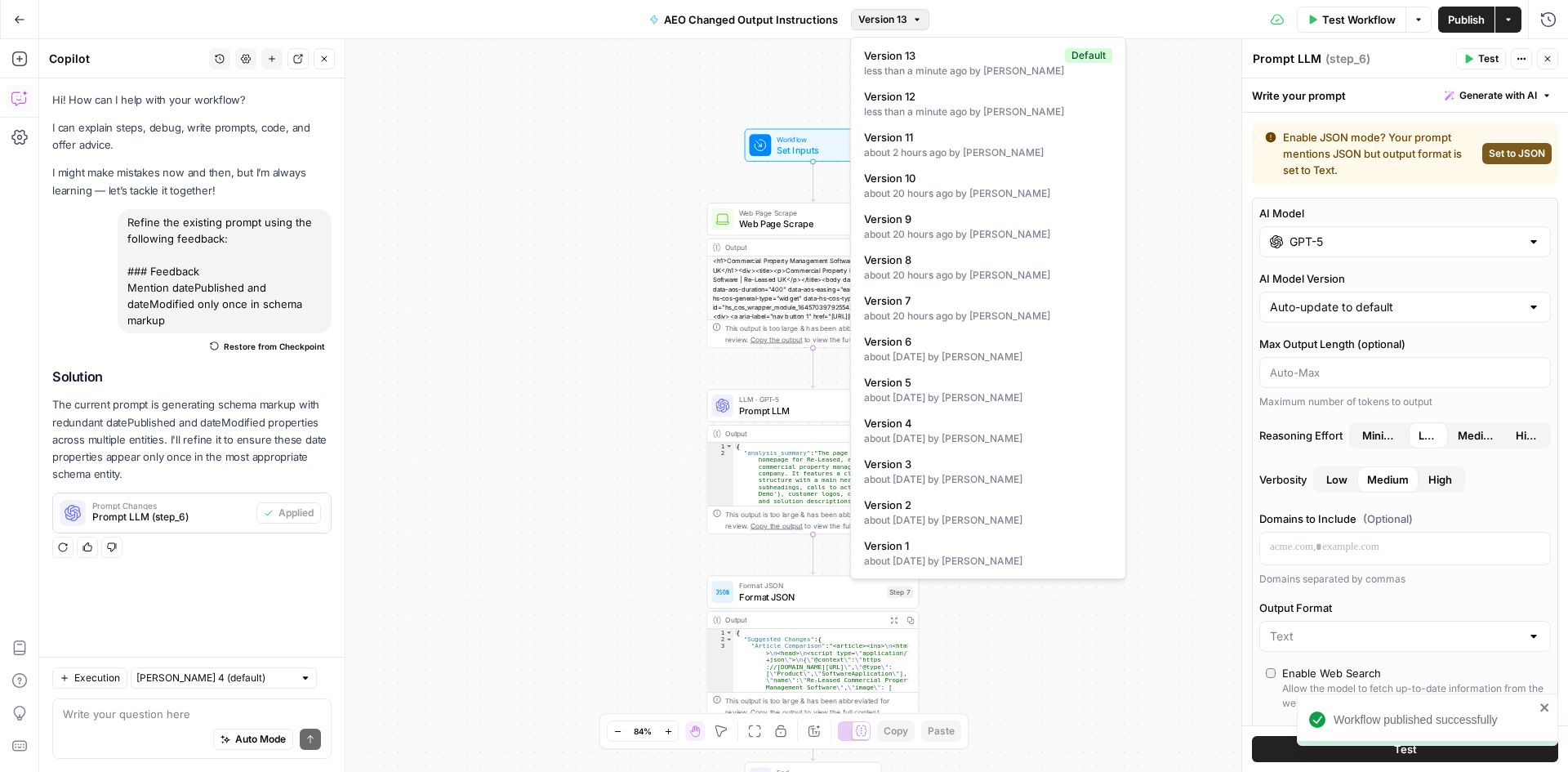
click at [984, 15] on div "Test Workflow Options Publish Actions Run History" at bounding box center [1248, 19] width 639 height 39
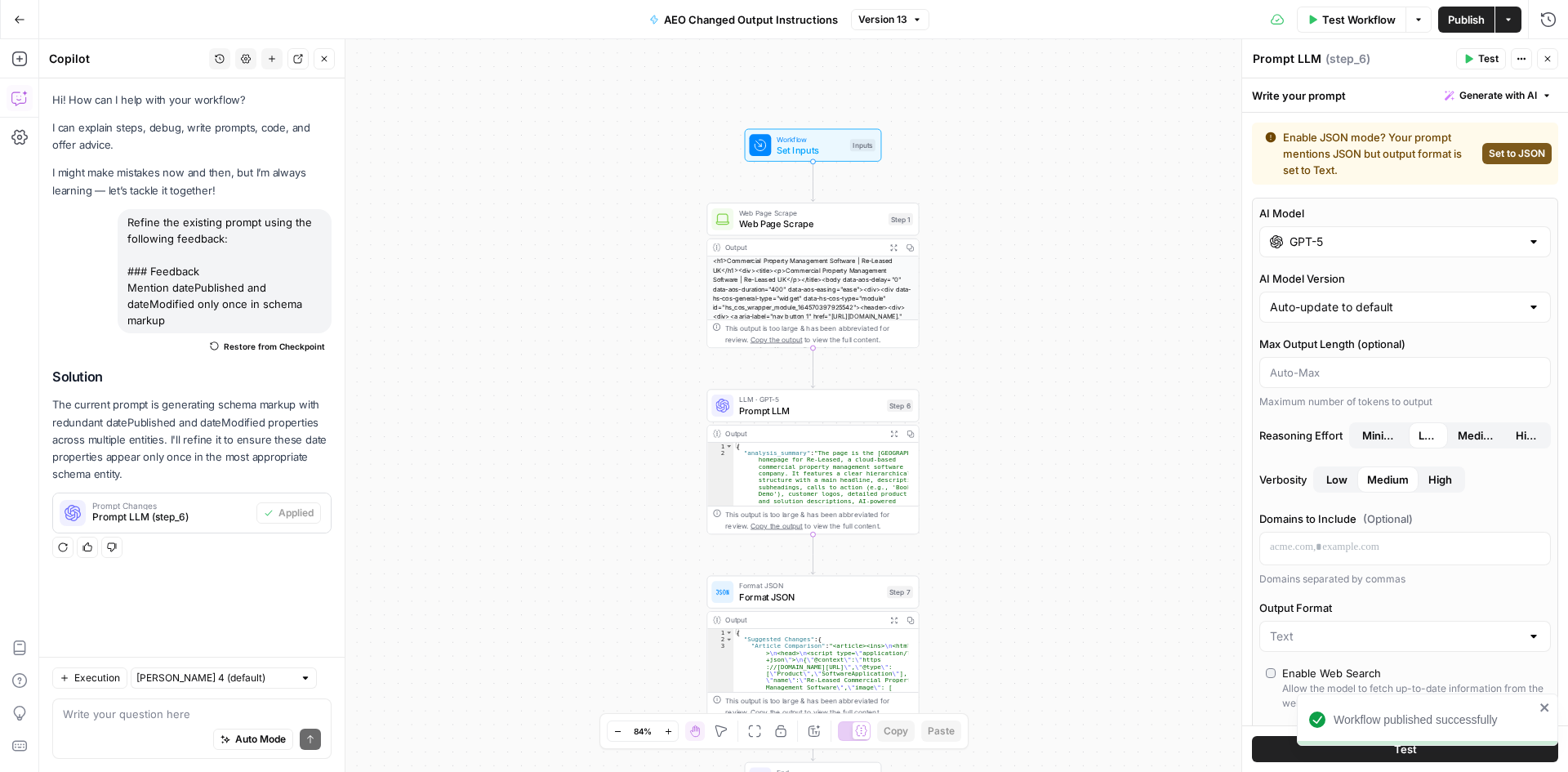
click at [25, 14] on button "Go Back" at bounding box center [19, 19] width 29 height 29
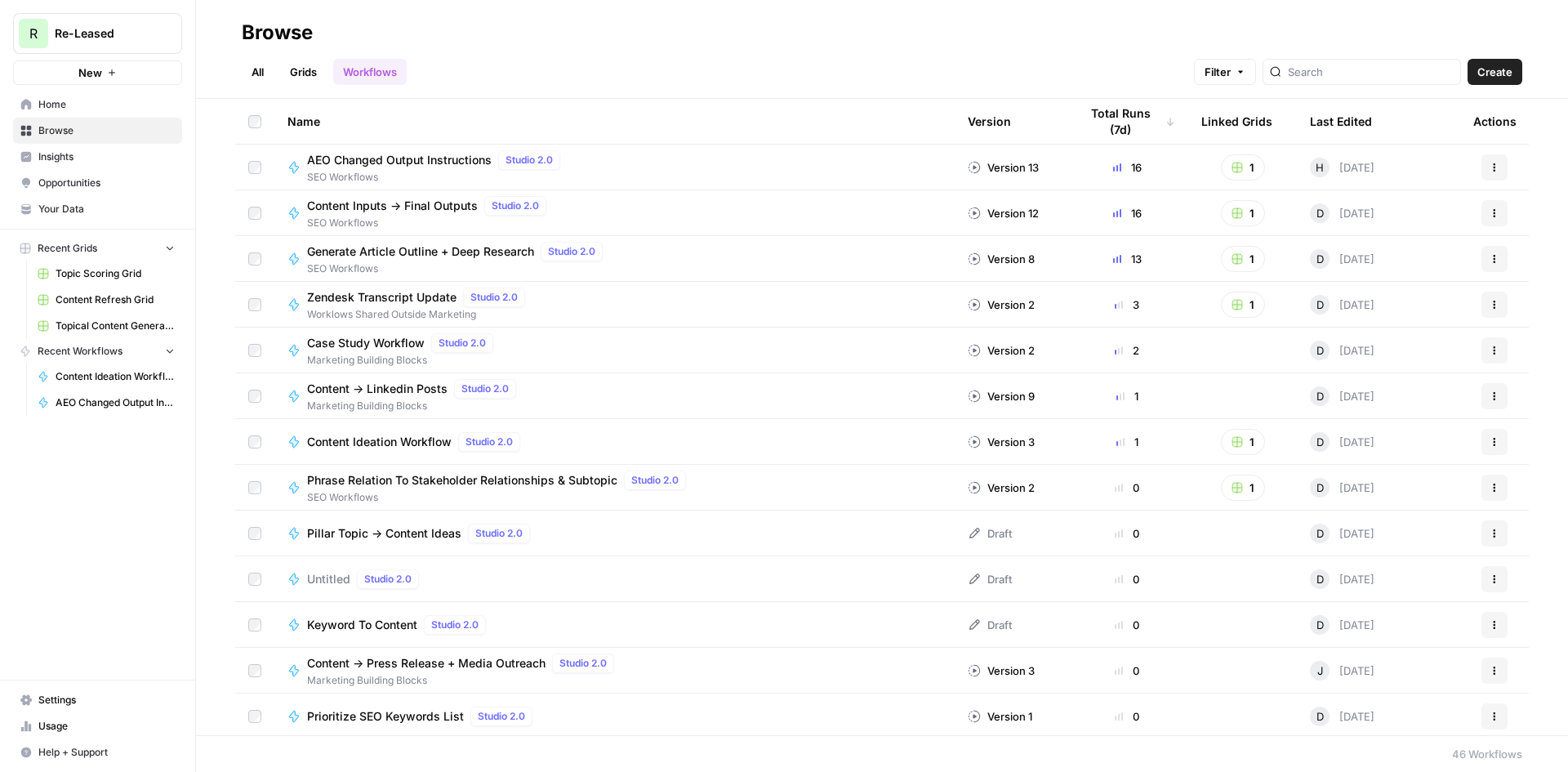
click at [83, 293] on span "Content Refresh Grid" at bounding box center [115, 300] width 120 height 15
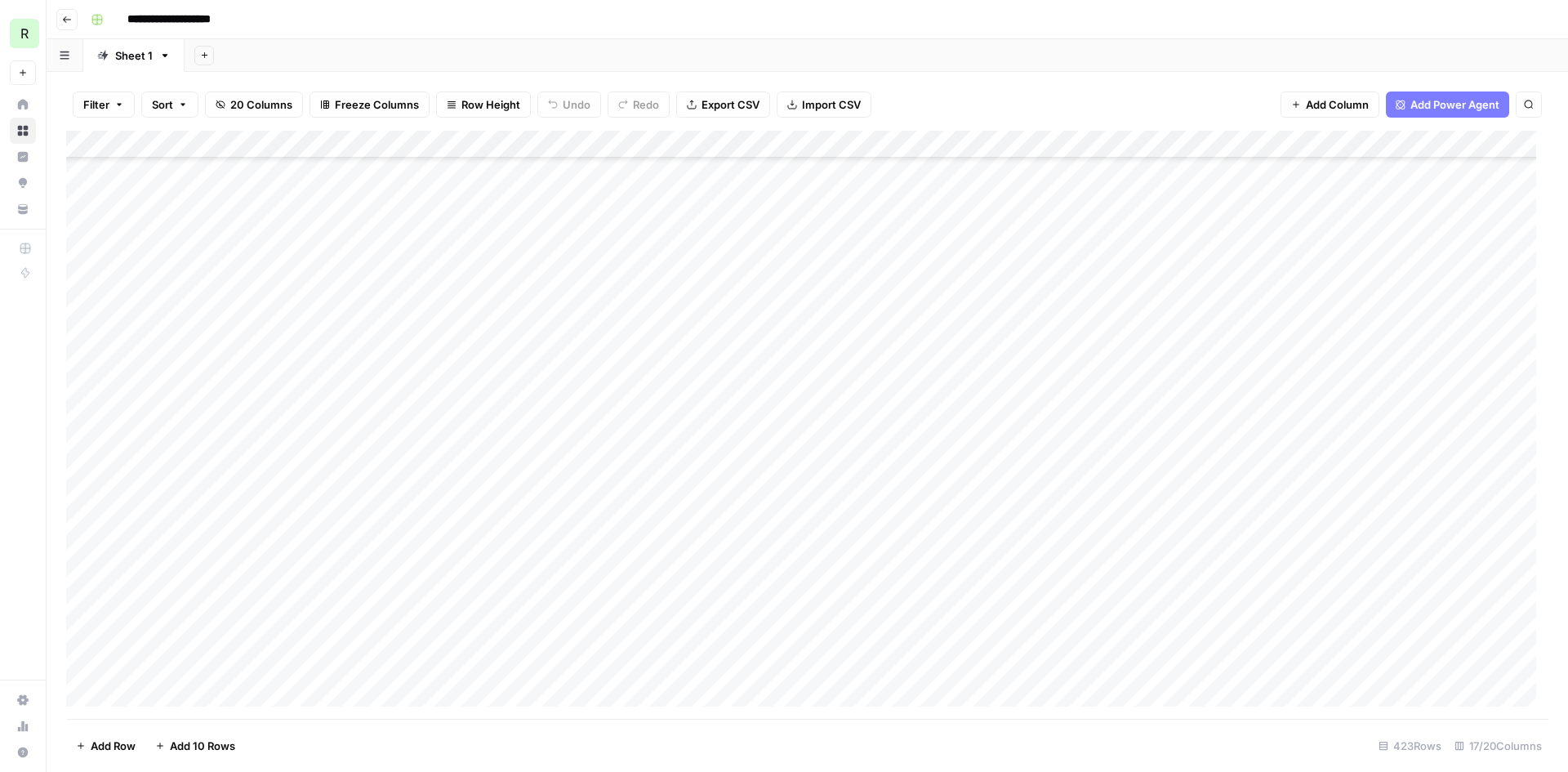
scroll to position [245, 0]
click at [1335, 419] on div "Add Column" at bounding box center [807, 425] width 1482 height 588
click at [1127, 425] on div "Add Column" at bounding box center [807, 425] width 1482 height 588
click at [1133, 422] on div "Add Column" at bounding box center [807, 425] width 1482 height 588
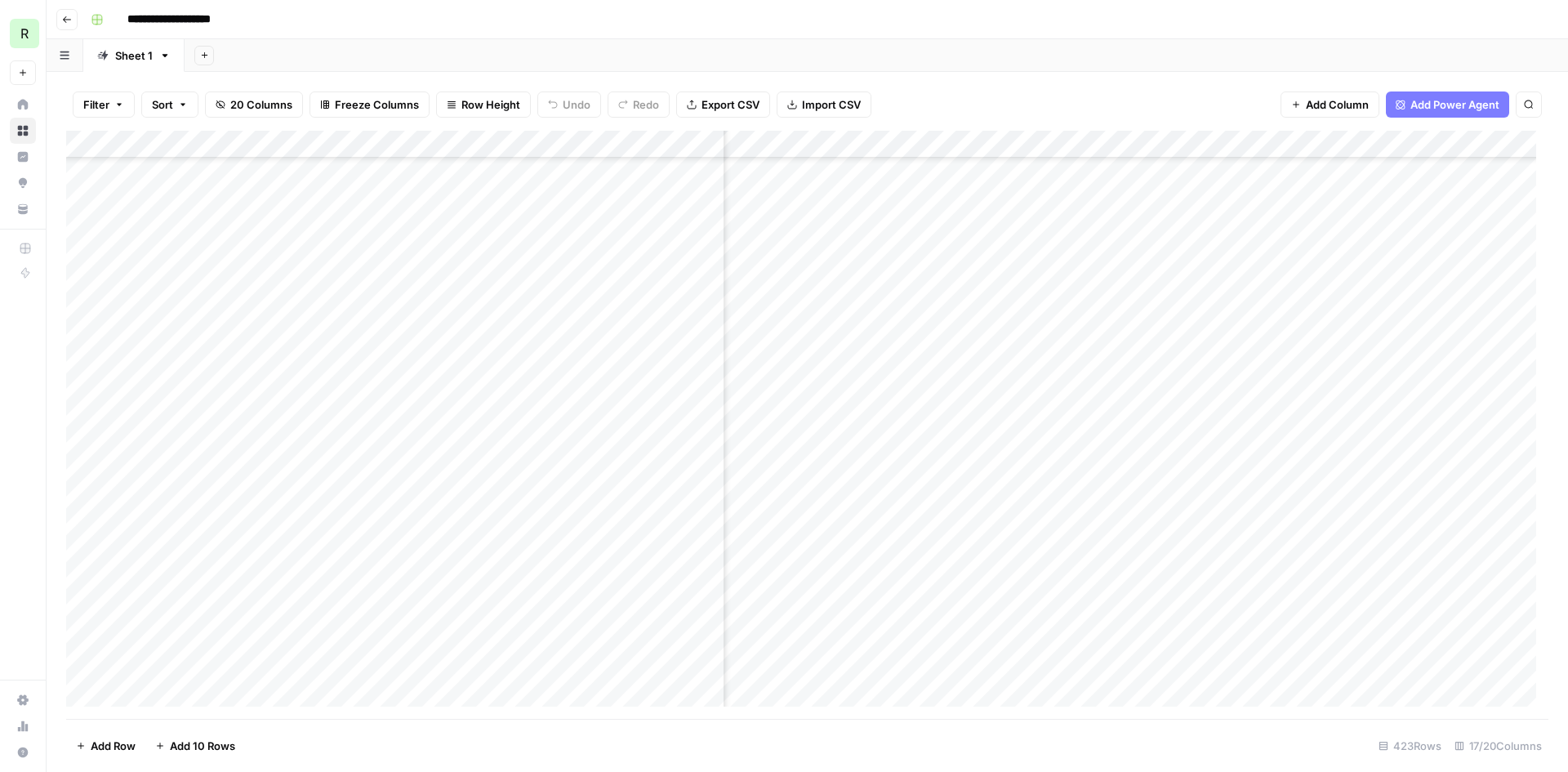
click at [1340, 421] on div "Add Column" at bounding box center [807, 425] width 1482 height 588
click at [1367, 422] on div "Add Column" at bounding box center [807, 425] width 1482 height 588
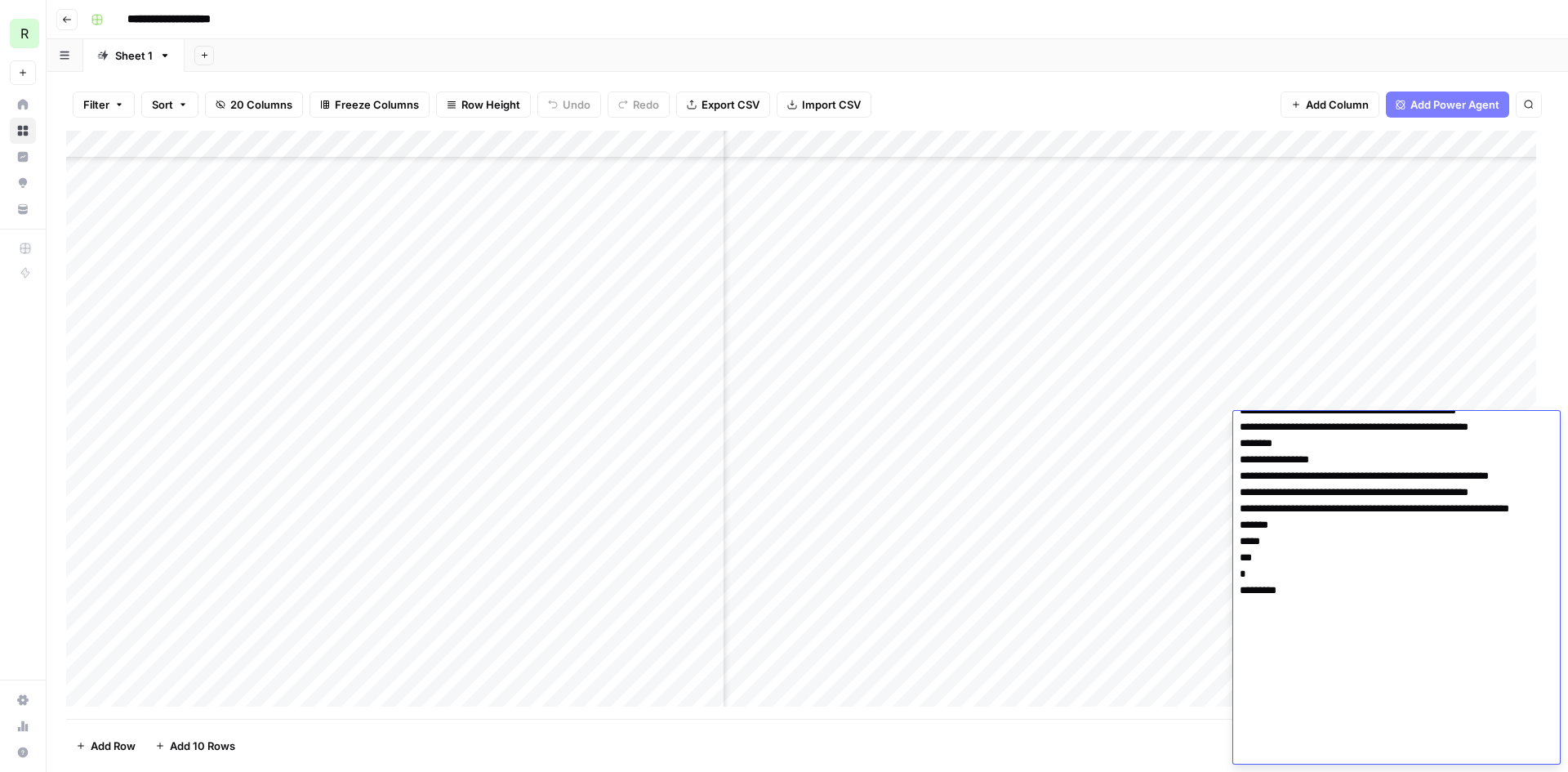
scroll to position [3645, 0]
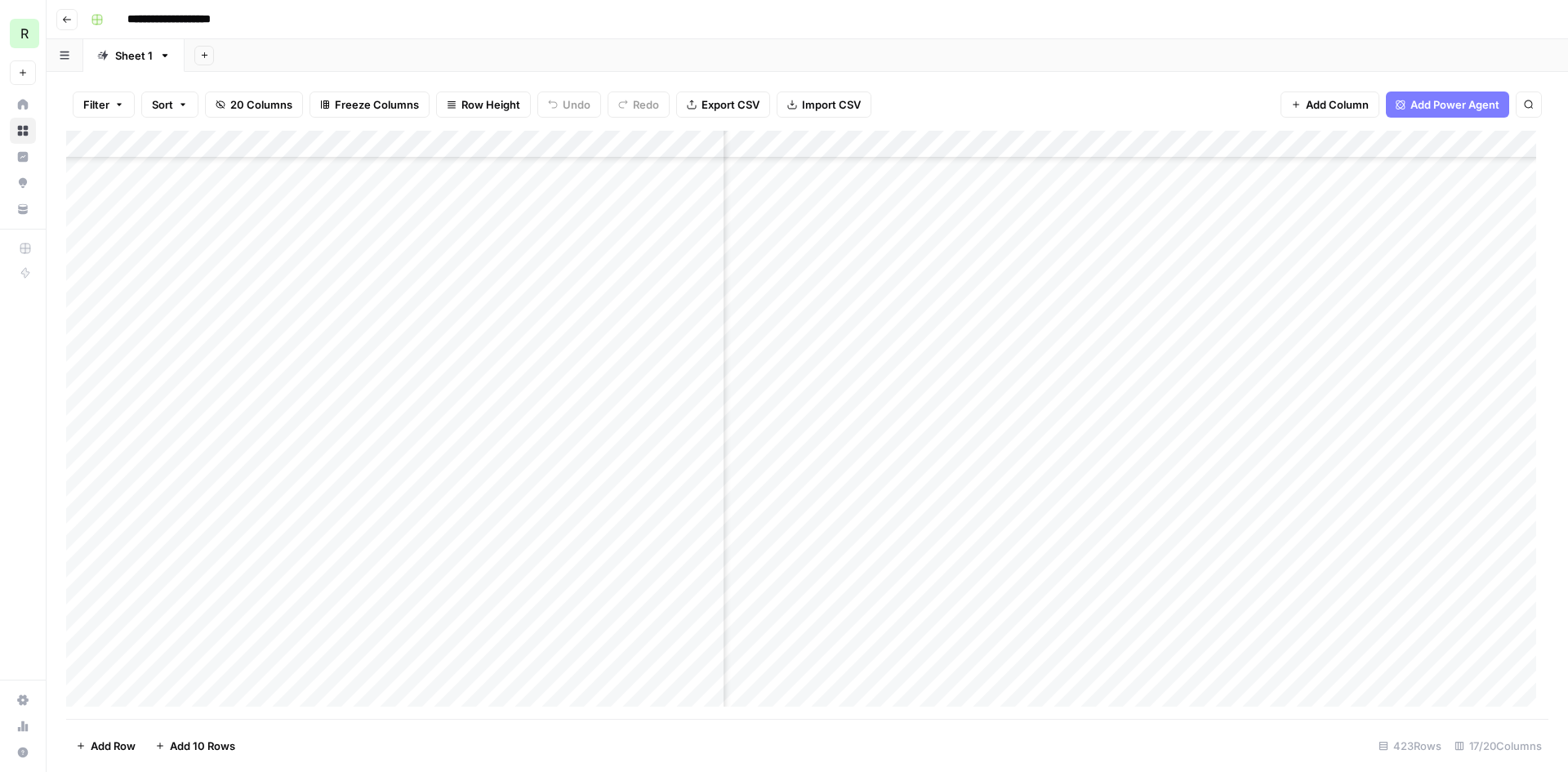
click at [1339, 379] on div "Add Column" at bounding box center [807, 425] width 1482 height 588
click at [1363, 419] on div "Add Column" at bounding box center [807, 425] width 1482 height 588
click at [1352, 417] on div "Add Column" at bounding box center [807, 425] width 1482 height 588
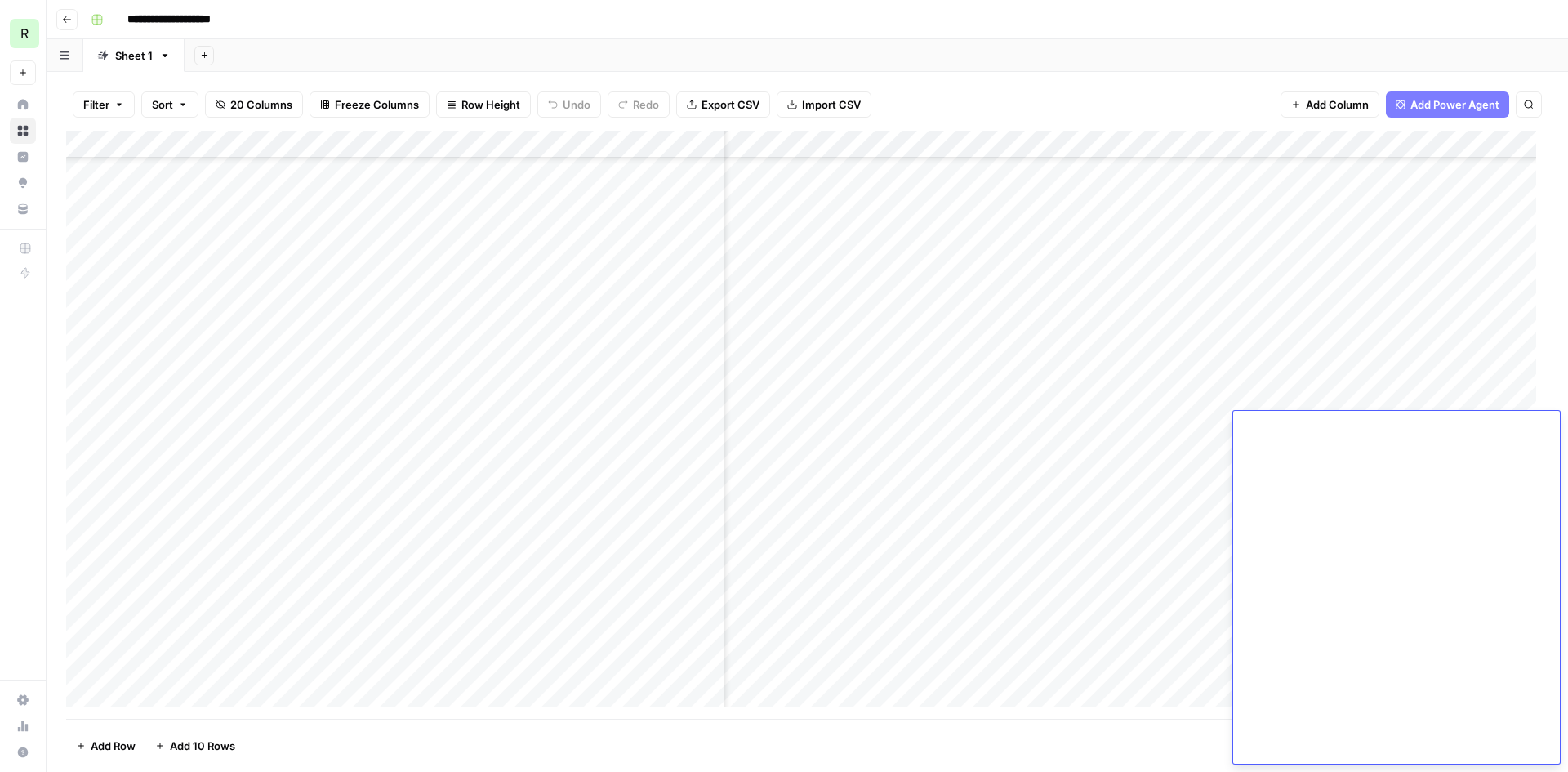
click at [1111, 550] on div "Add Column" at bounding box center [807, 425] width 1482 height 588
click at [1180, 535] on div "Add Column" at bounding box center [807, 425] width 1482 height 588
click at [1398, 411] on div "Add Column" at bounding box center [807, 425] width 1482 height 588
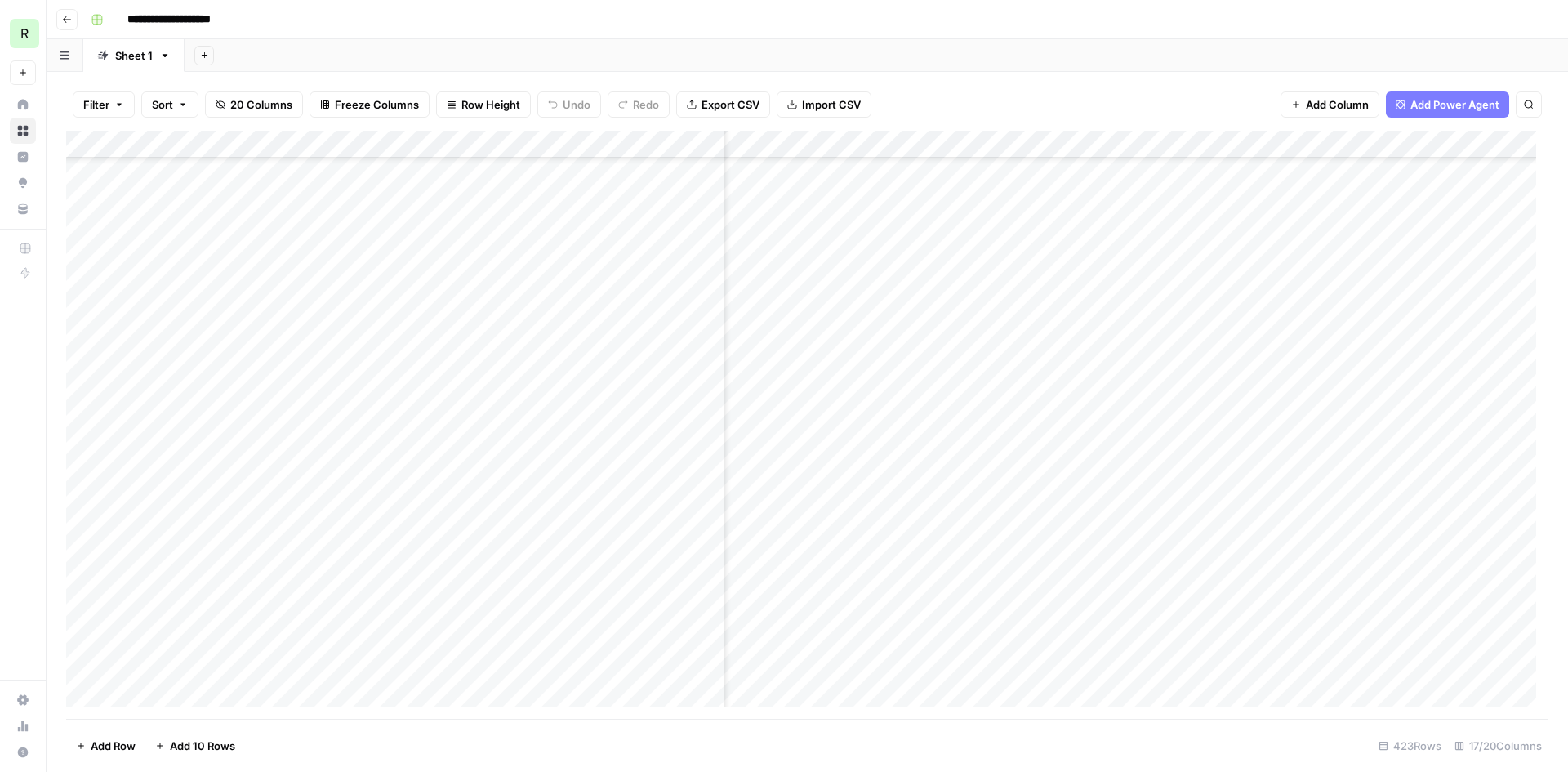
click at [1398, 411] on div "Add Column" at bounding box center [807, 425] width 1482 height 588
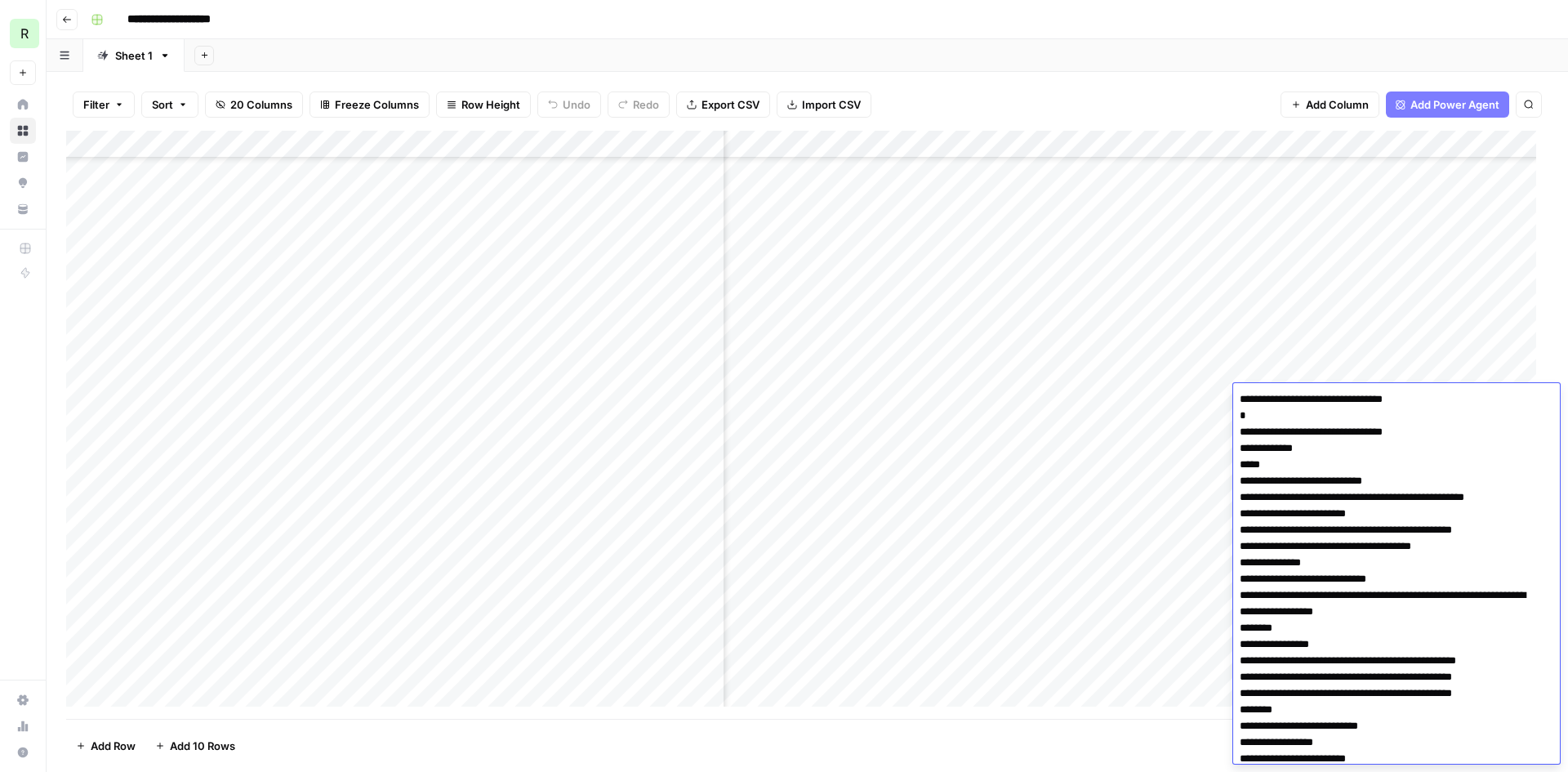
scroll to position [3029, 0]
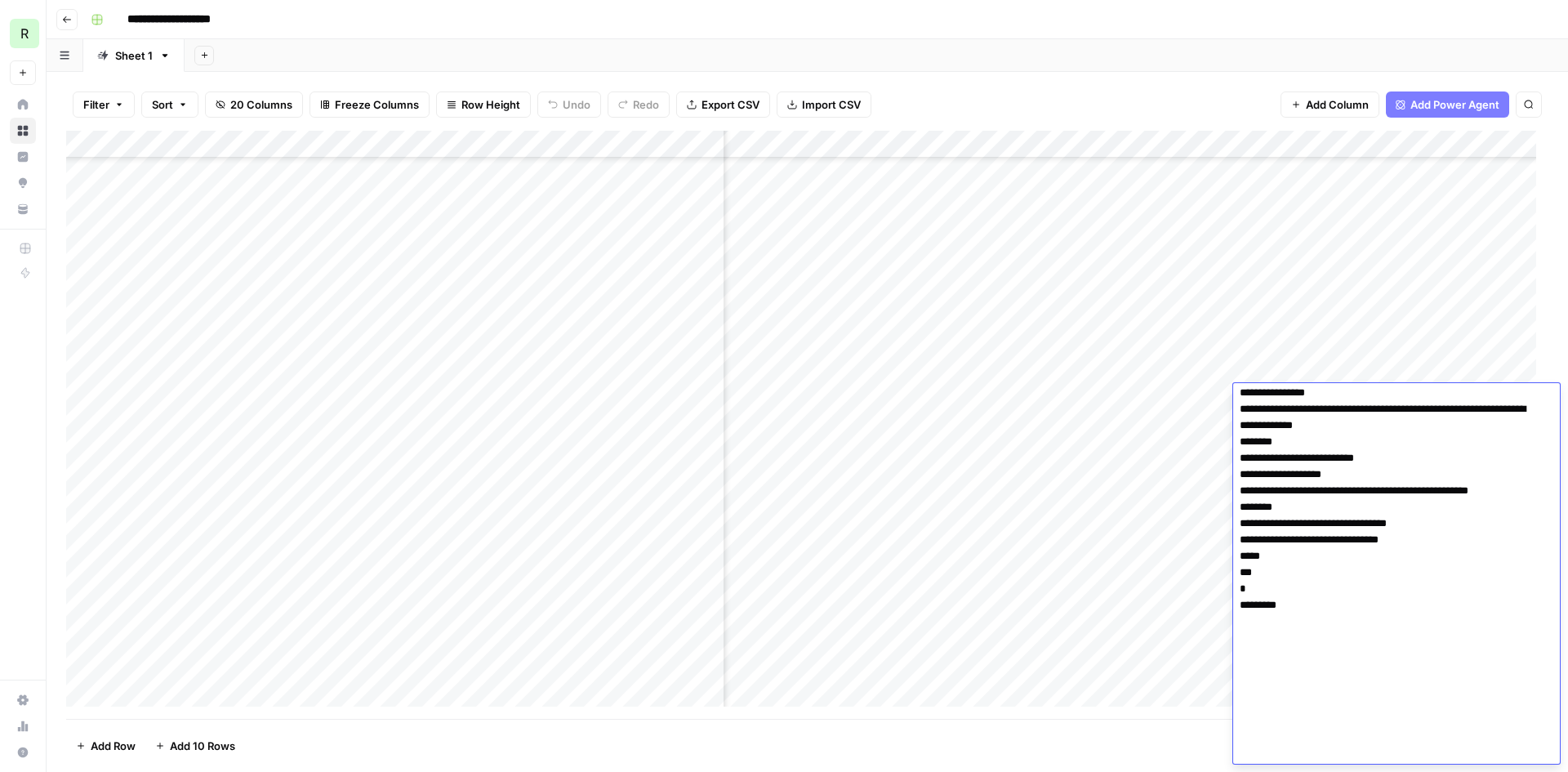
click at [1401, 379] on div "Add Column" at bounding box center [807, 425] width 1482 height 588
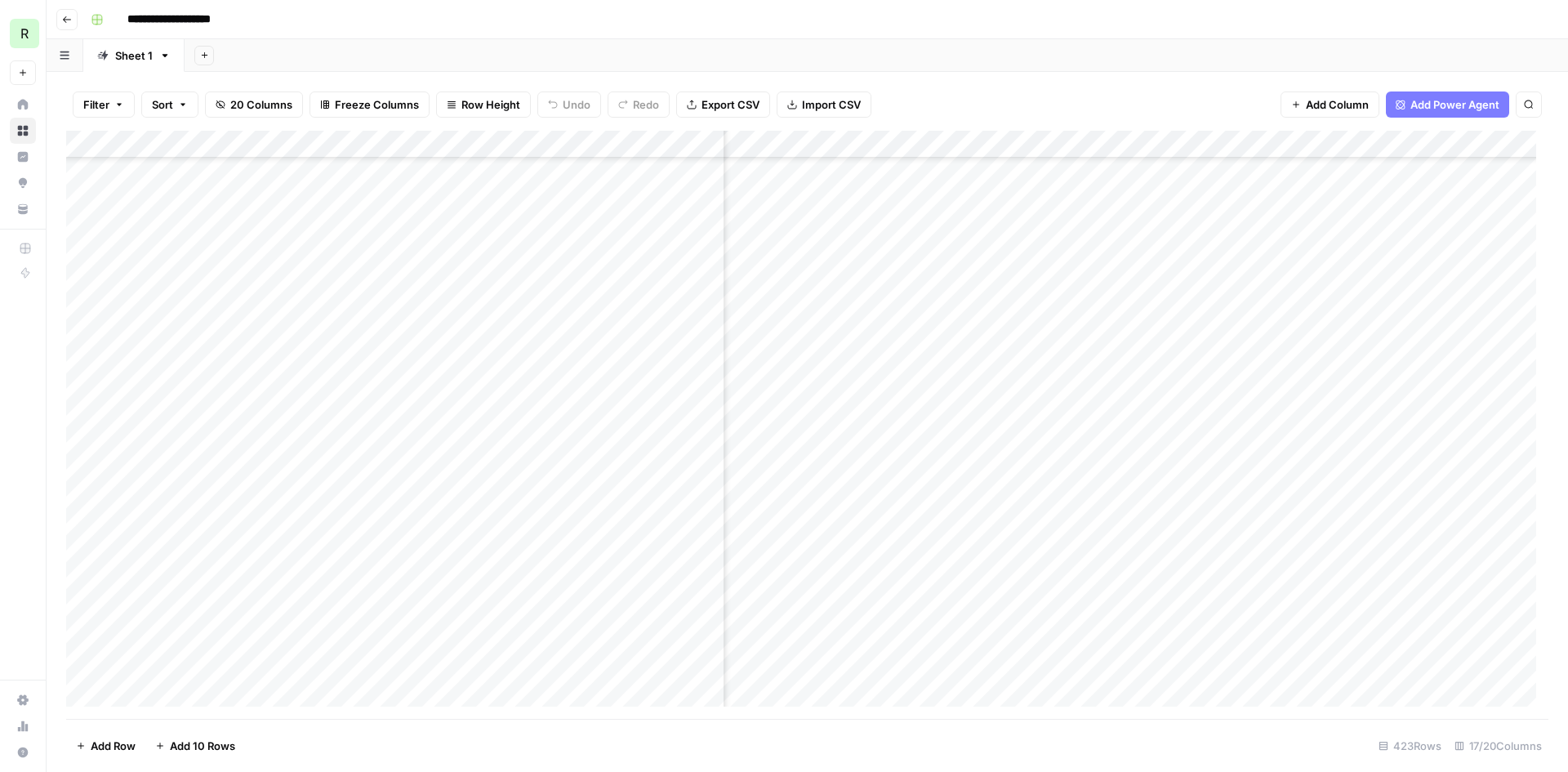
click at [1392, 424] on div "Add Column" at bounding box center [807, 425] width 1482 height 588
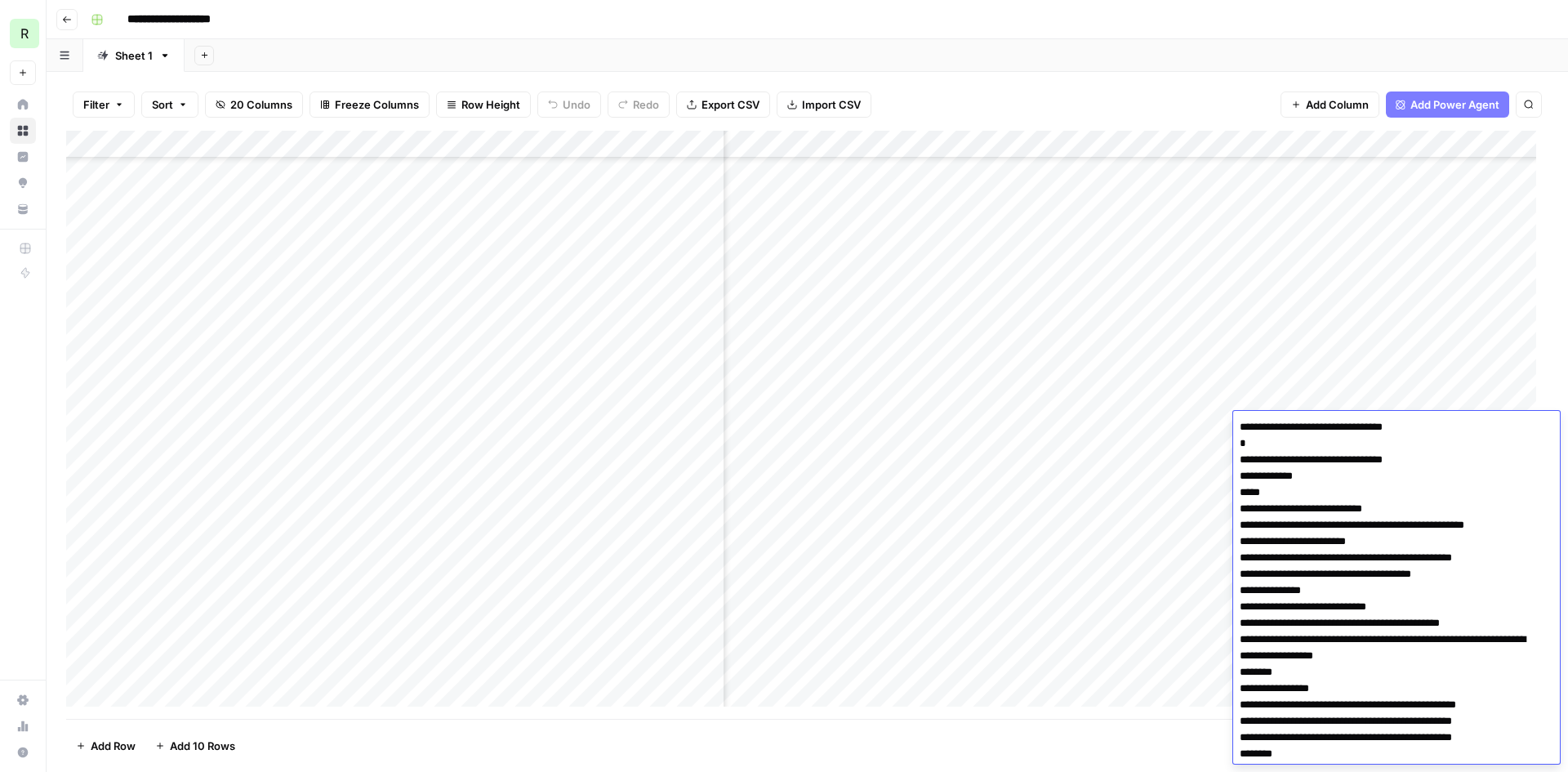
scroll to position [3645, 0]
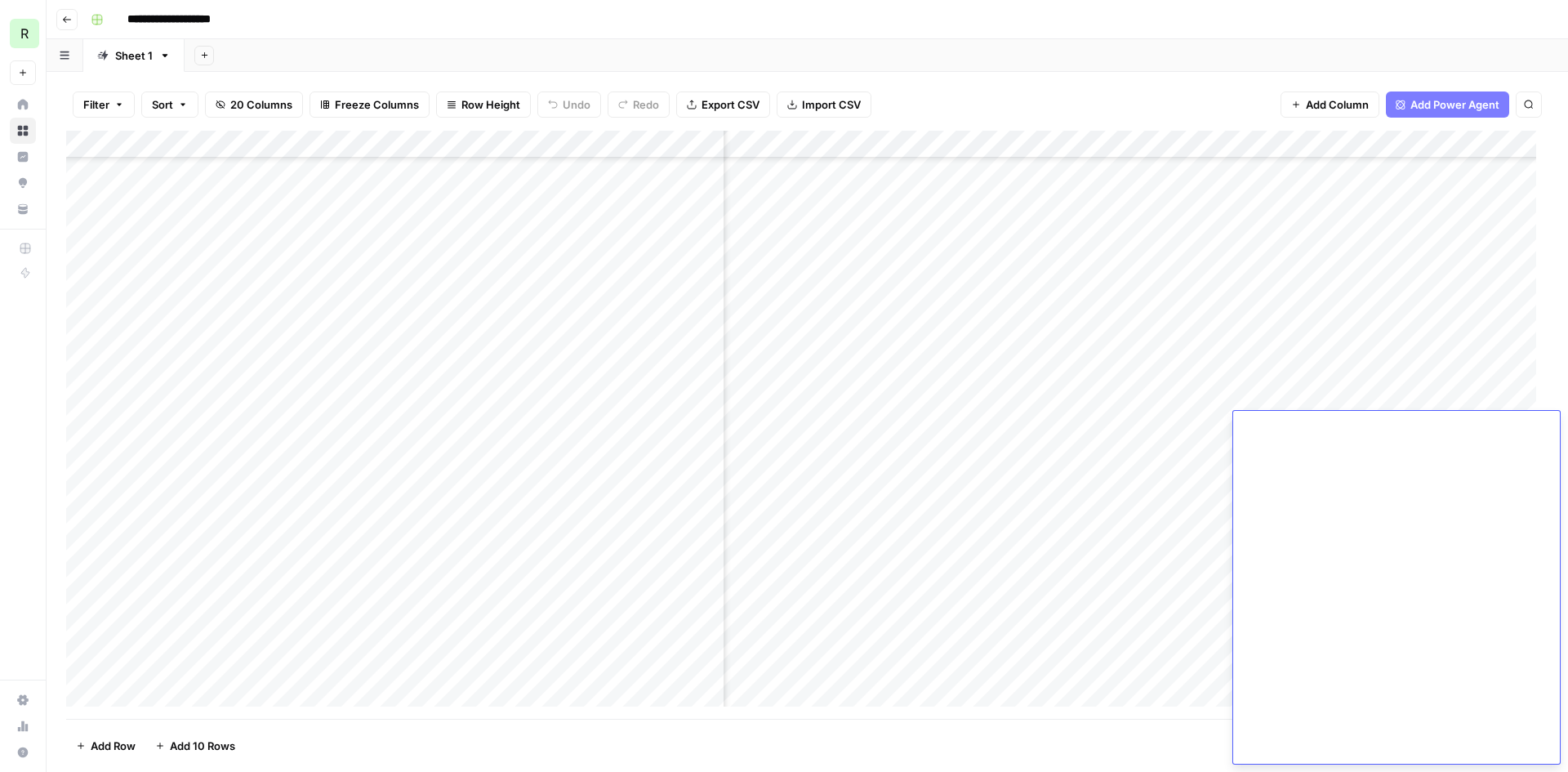
click at [847, 525] on div "Add Column" at bounding box center [807, 425] width 1482 height 588
click at [865, 424] on div "Add Column" at bounding box center [807, 425] width 1482 height 588
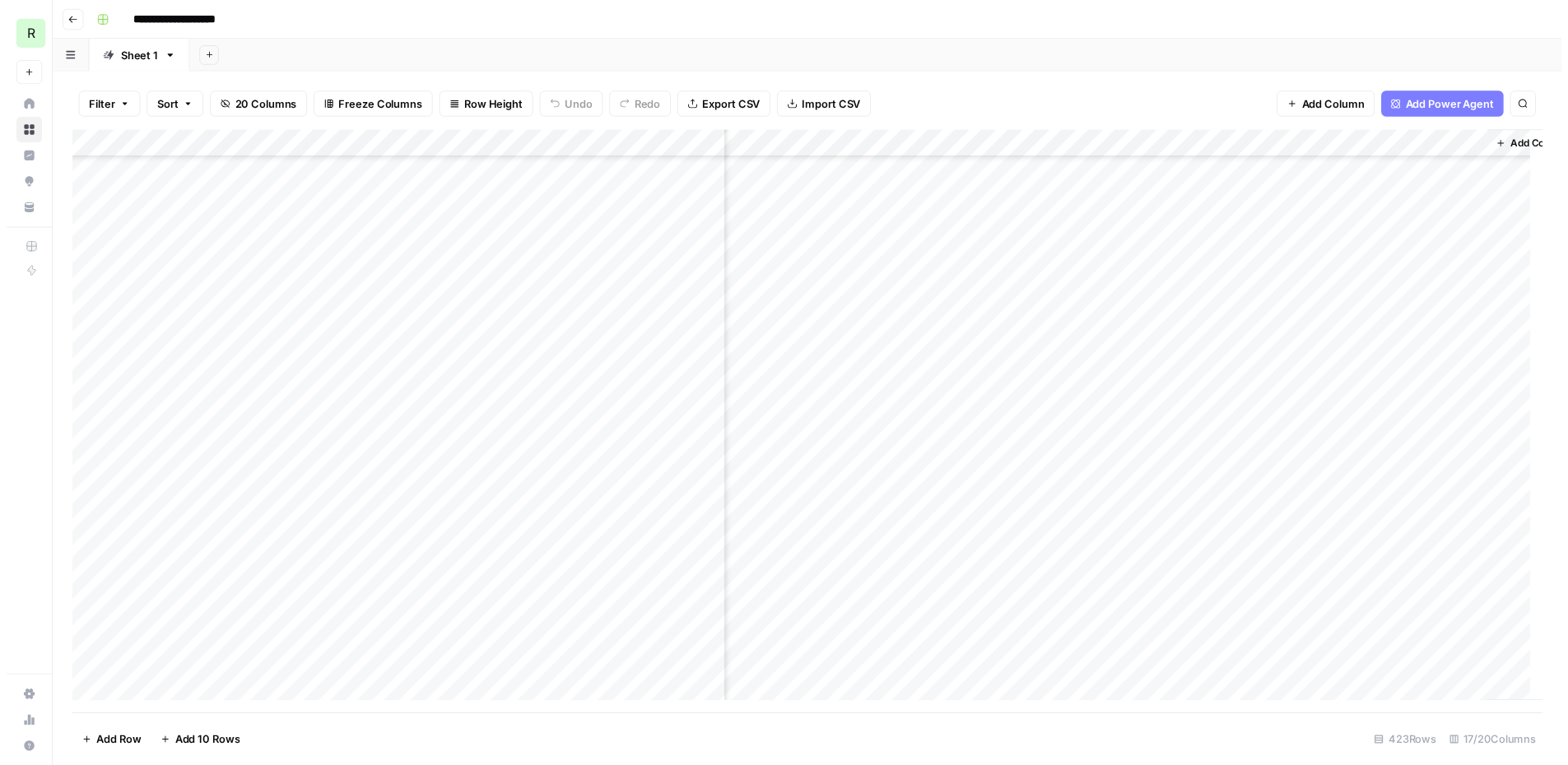
scroll to position [247, 1282]
click at [1087, 430] on div "Add Column" at bounding box center [813, 428] width 1494 height 592
click at [1347, 423] on div "Add Column" at bounding box center [813, 428] width 1494 height 592
click at [1272, 425] on div "Add Column" at bounding box center [813, 428] width 1494 height 592
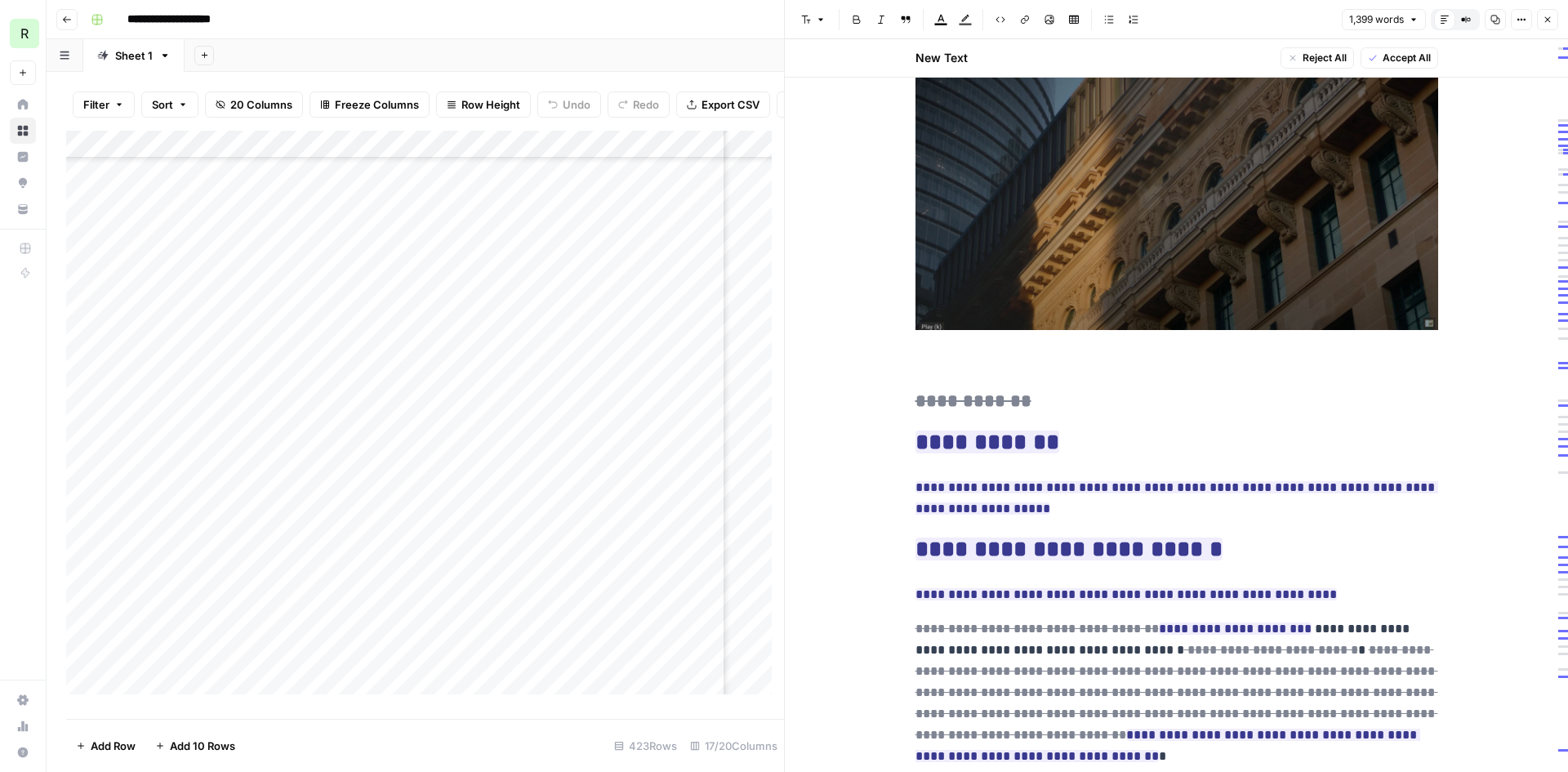
scroll to position [327, 0]
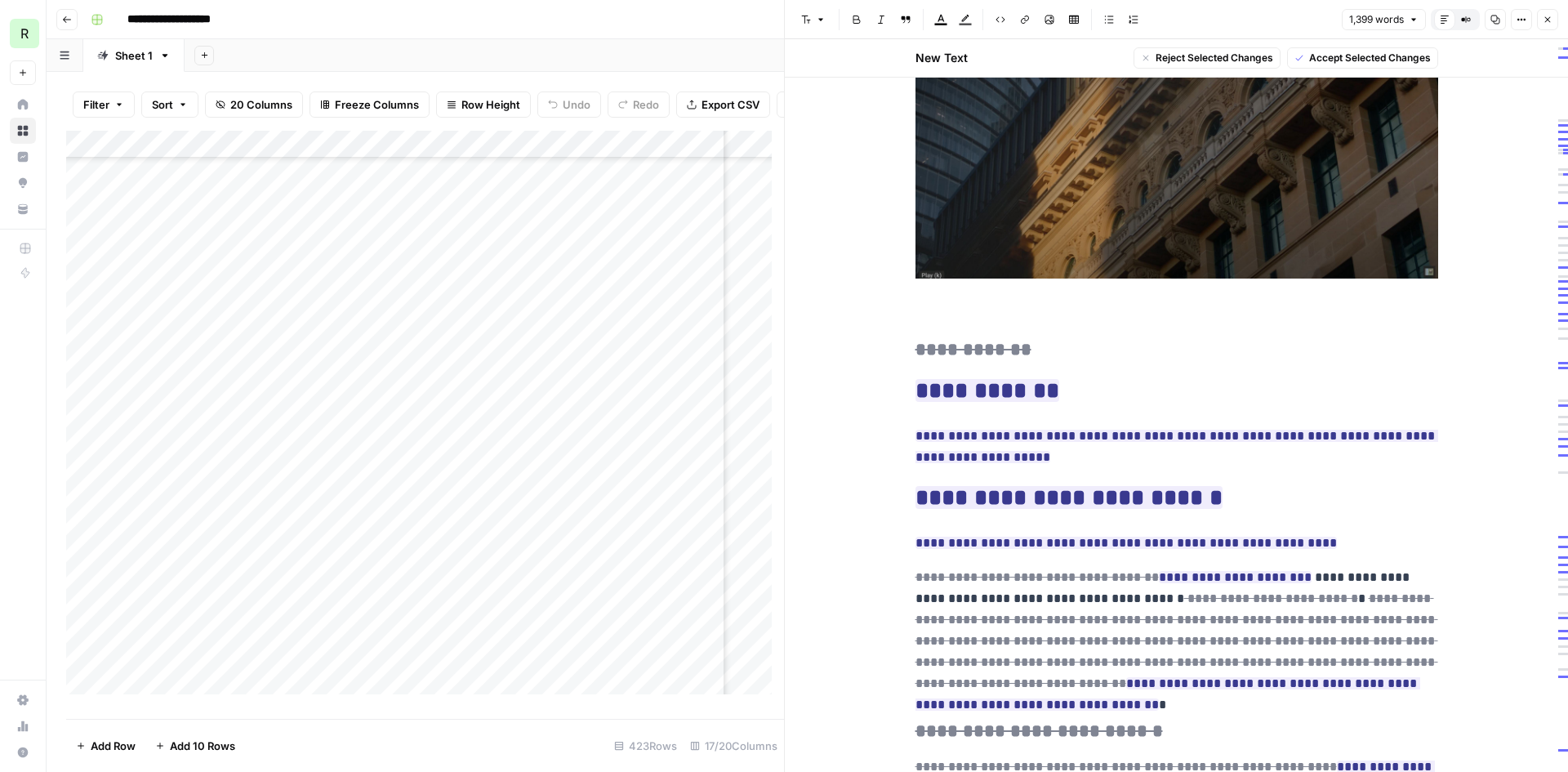
drag, startPoint x: 1063, startPoint y: 441, endPoint x: 1064, endPoint y: 459, distance: 18.0
click at [1064, 459] on p "**********" at bounding box center [1176, 447] width 523 height 42
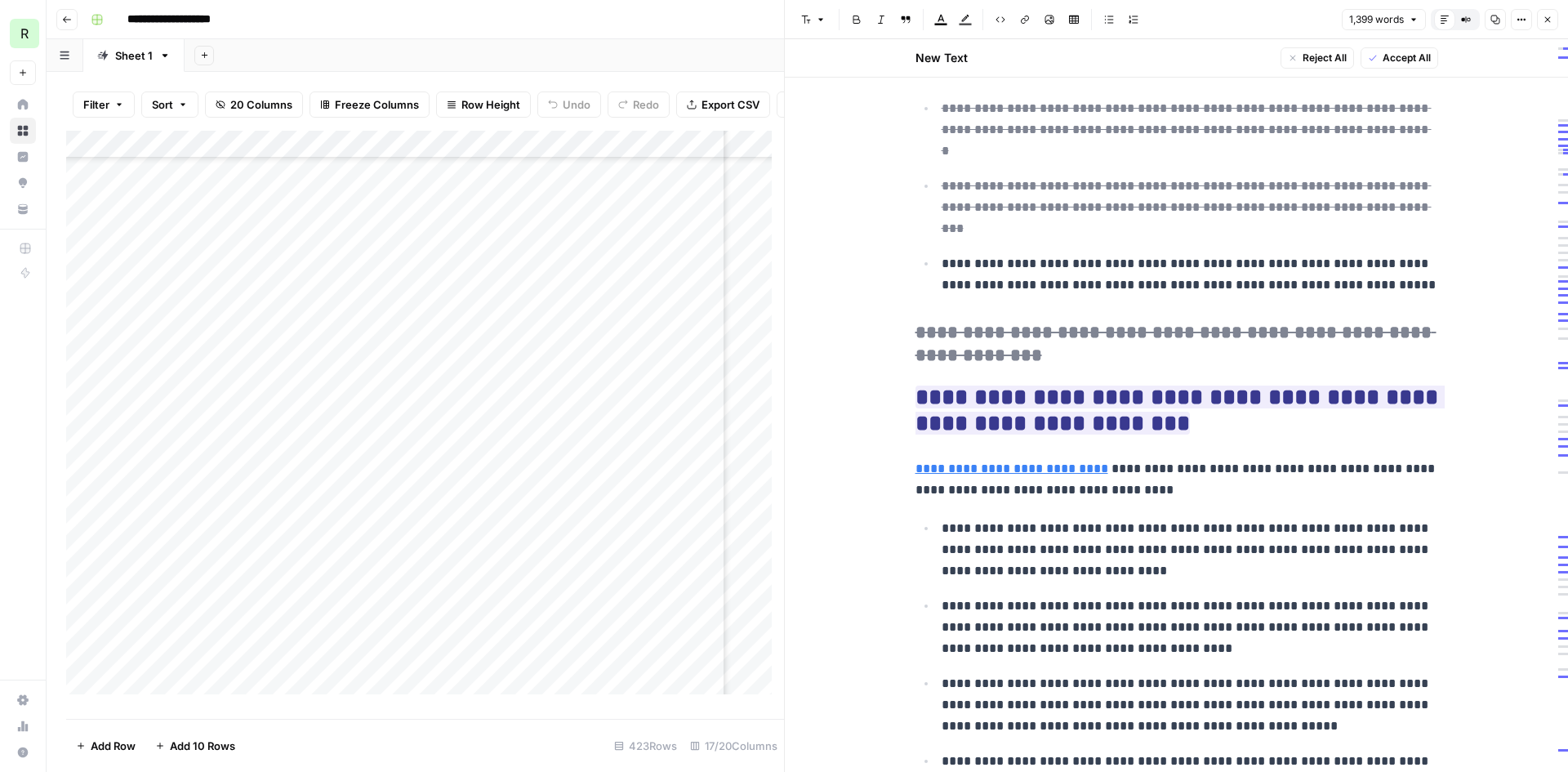
scroll to position [4955, 0]
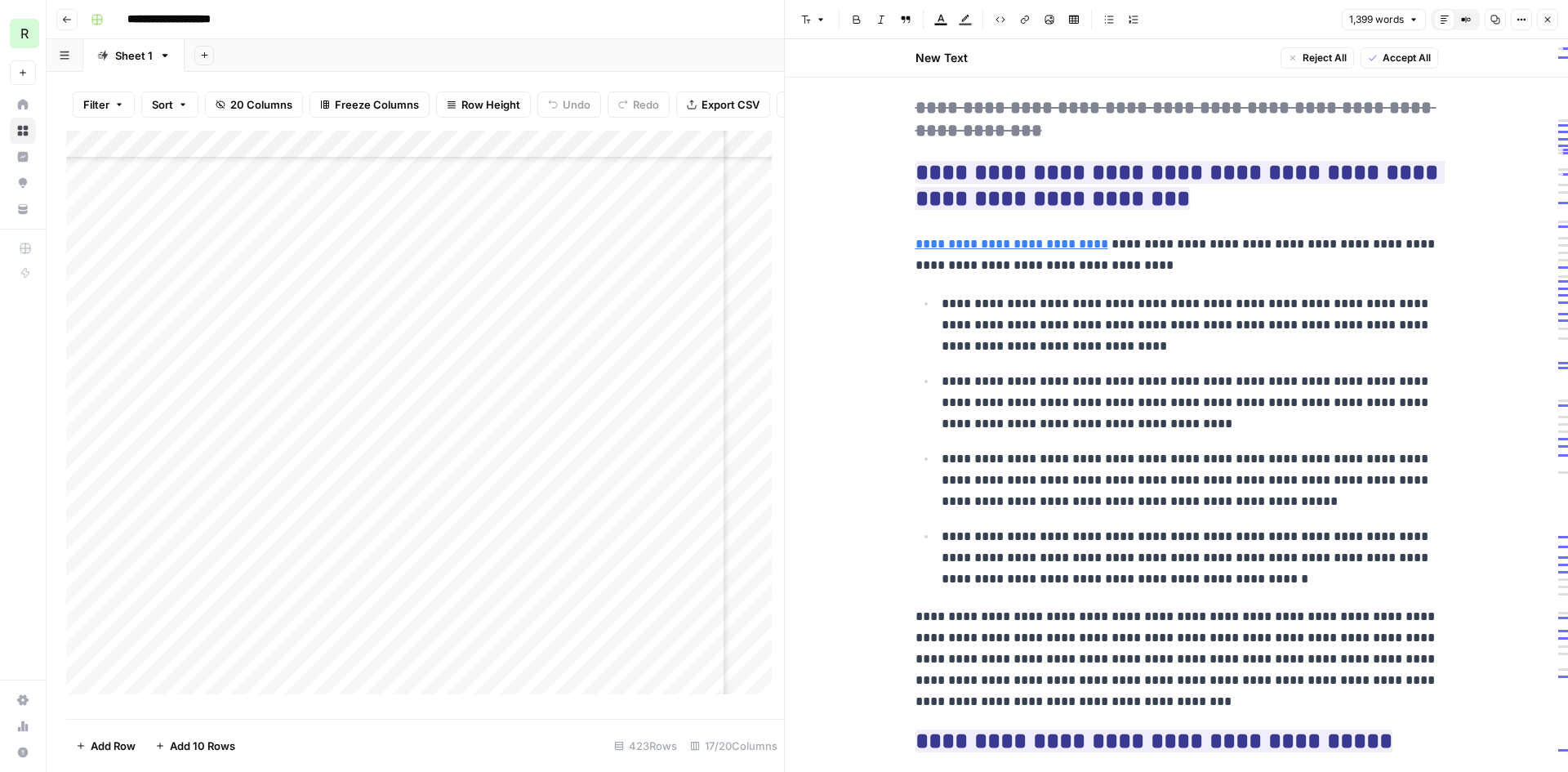
drag, startPoint x: 957, startPoint y: 694, endPoint x: 889, endPoint y: 611, distance: 107.3
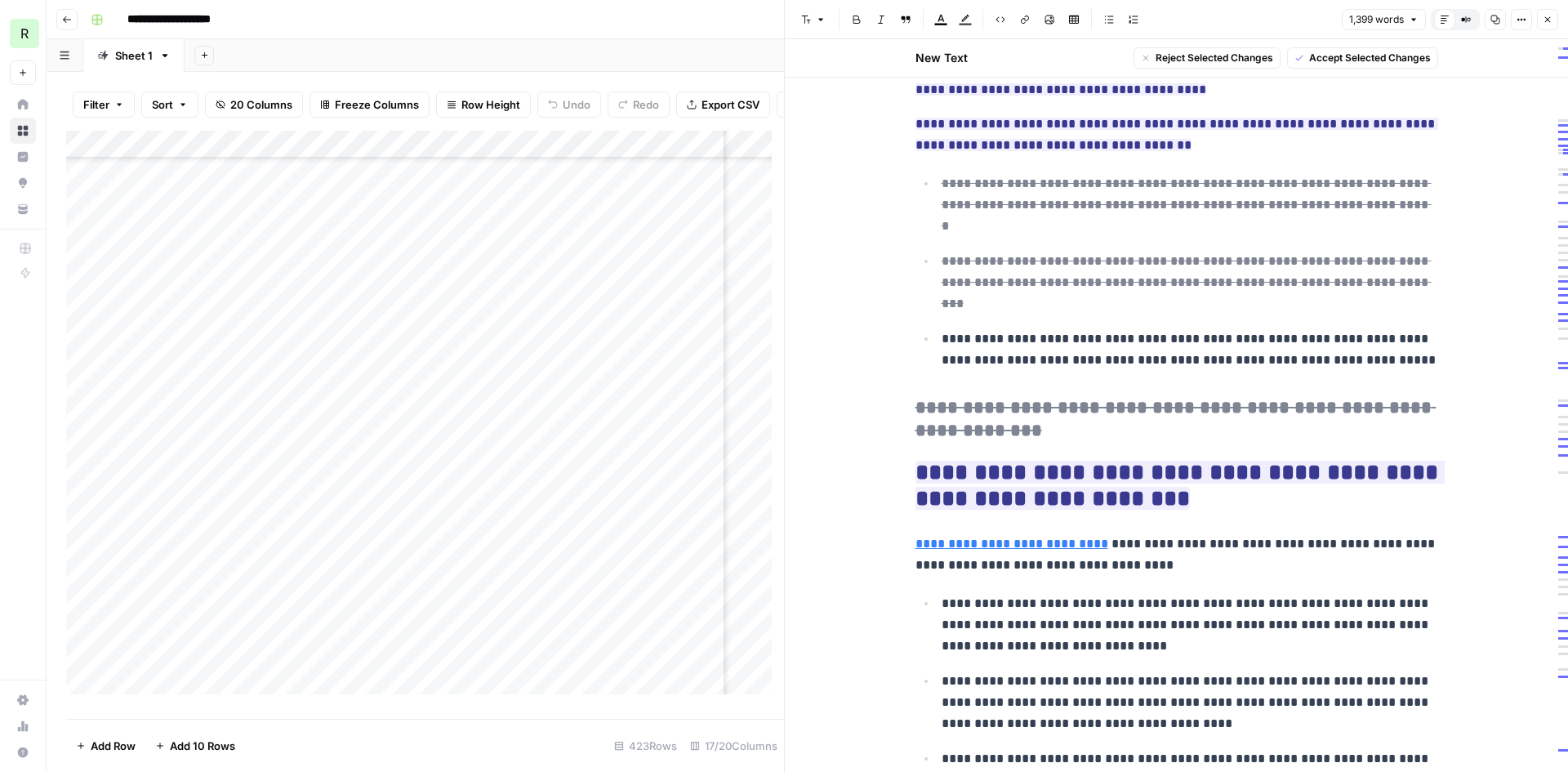
scroll to position [4628, 0]
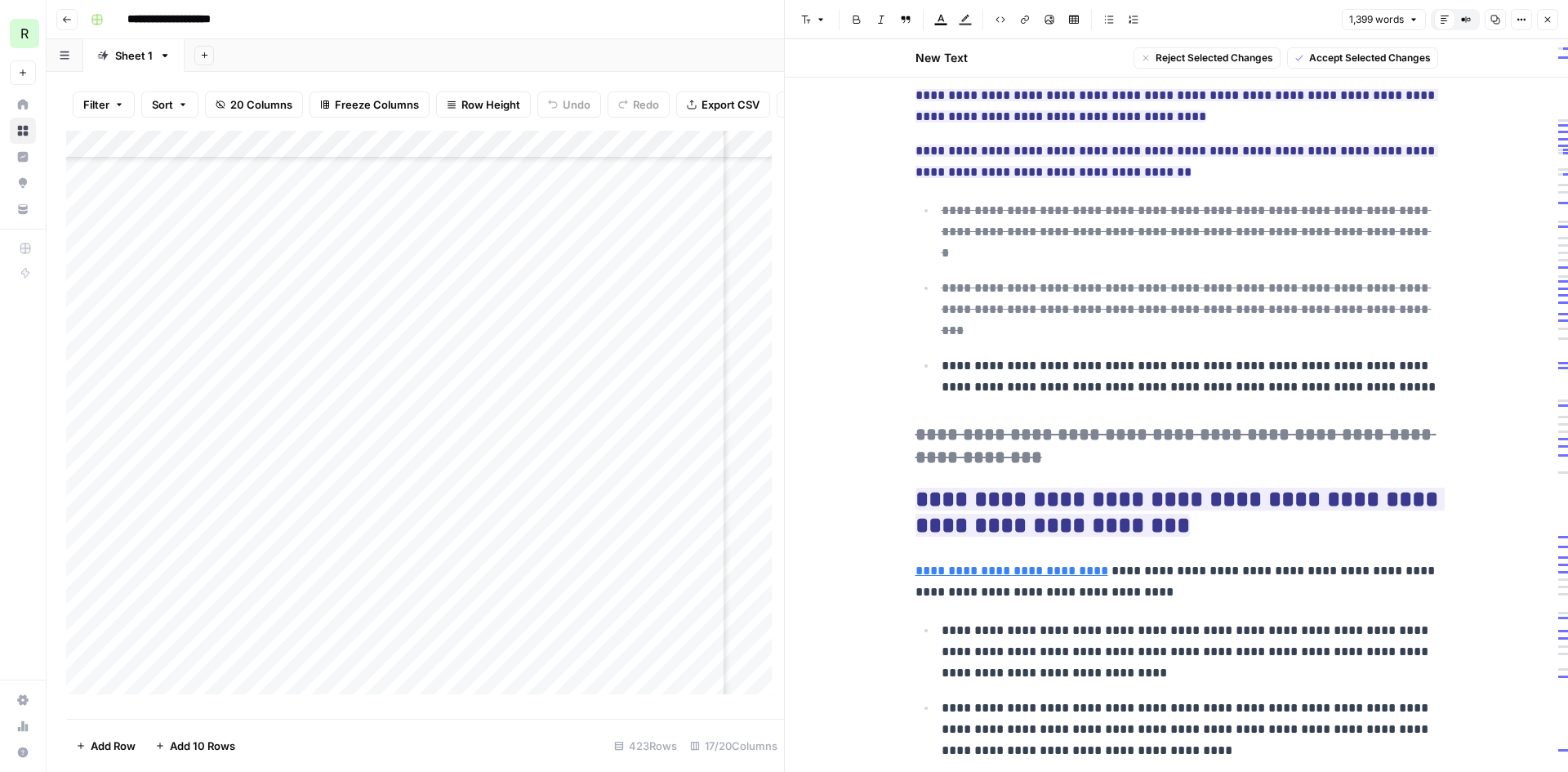
click at [1544, 15] on icon "button" at bounding box center [1547, 19] width 10 height 10
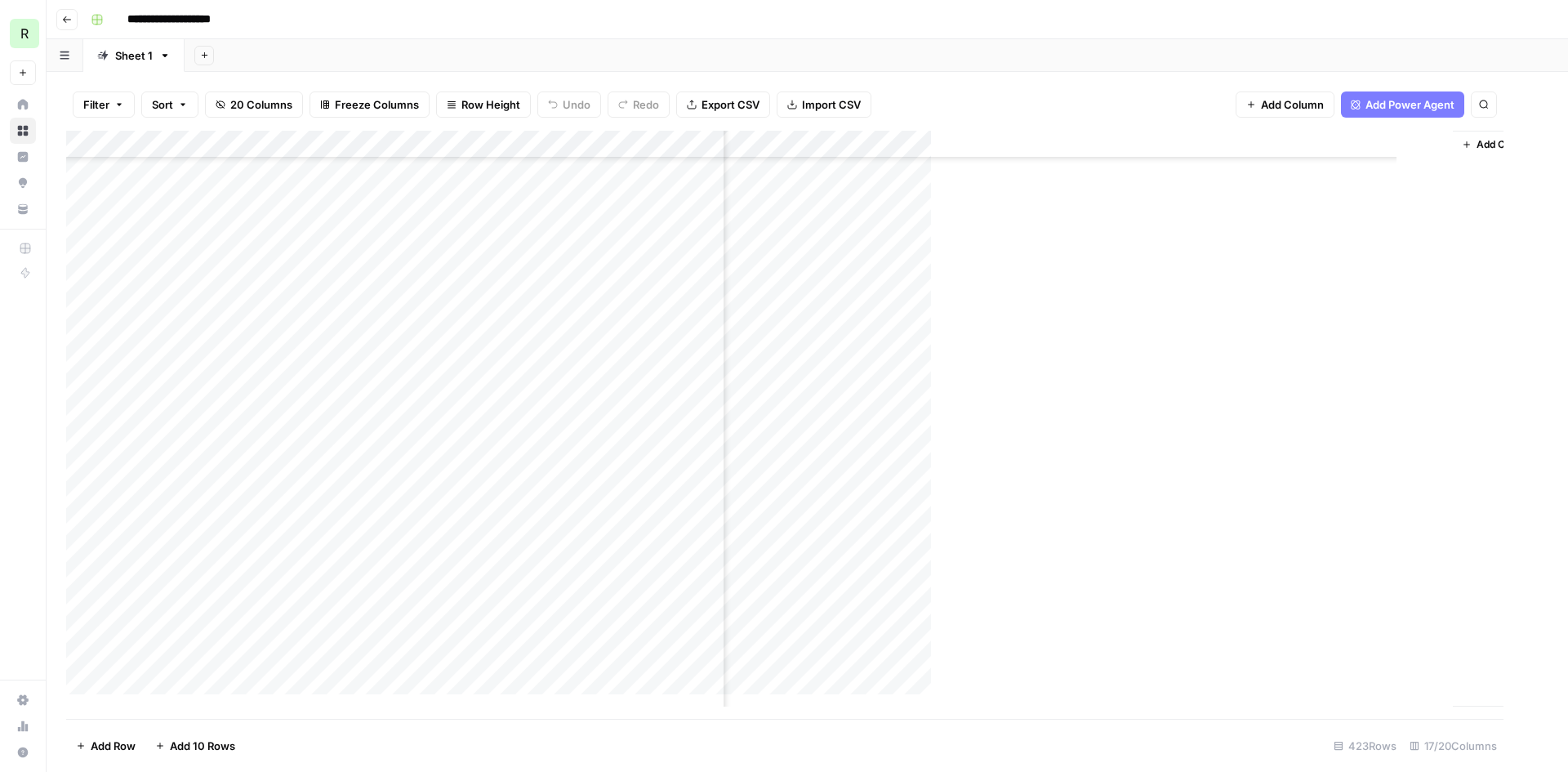
scroll to position [245, 1252]
click at [671, 447] on div "Add Column" at bounding box center [807, 425] width 1482 height 588
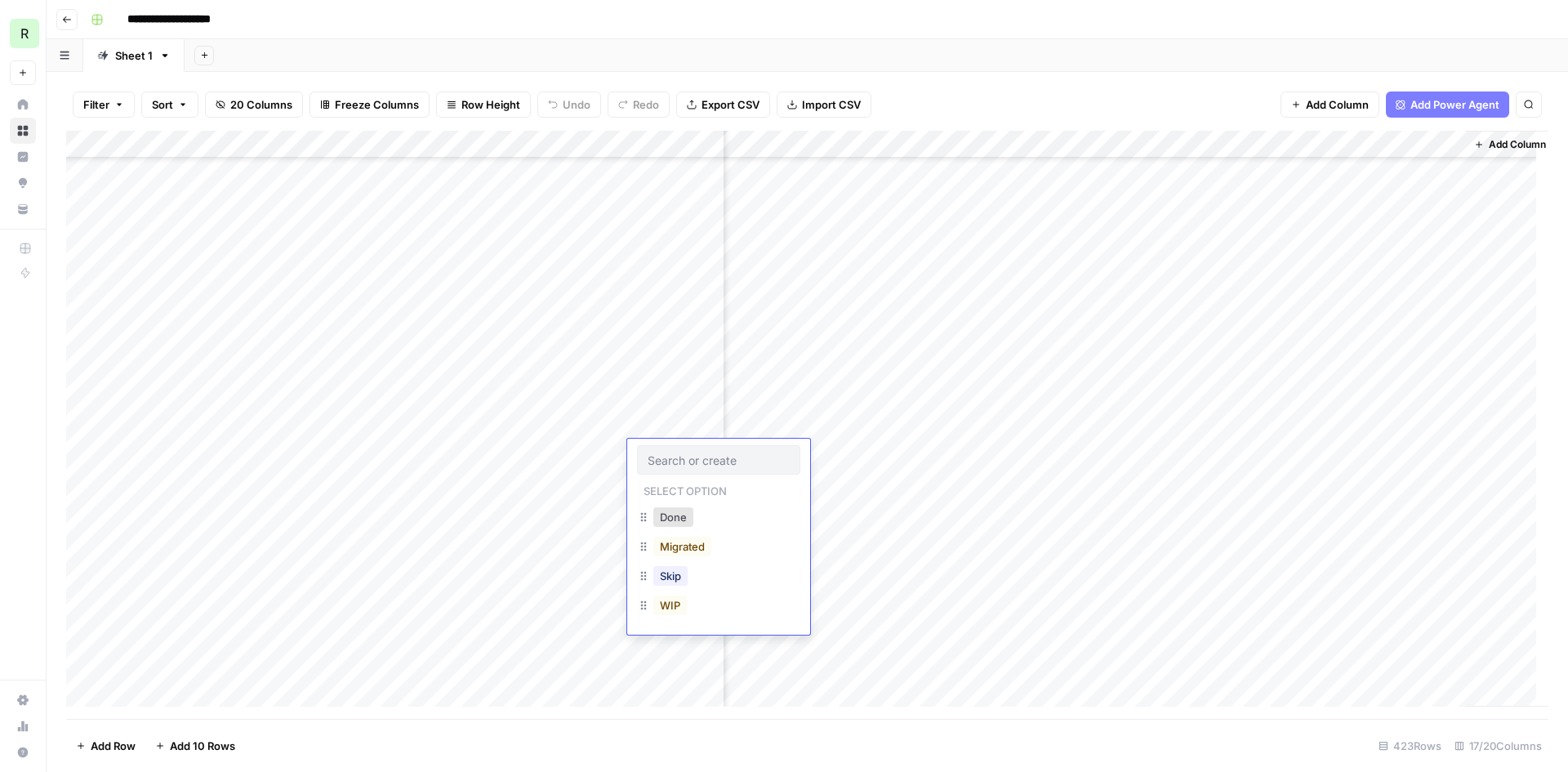
click at [691, 422] on div "Add Column" at bounding box center [807, 425] width 1482 height 588
click at [653, 423] on div "Add Column" at bounding box center [807, 425] width 1482 height 588
click at [662, 487] on button "Done" at bounding box center [673, 489] width 40 height 19
click at [650, 451] on div "Add Column" at bounding box center [807, 425] width 1482 height 588
